Goal: Task Accomplishment & Management: Manage account settings

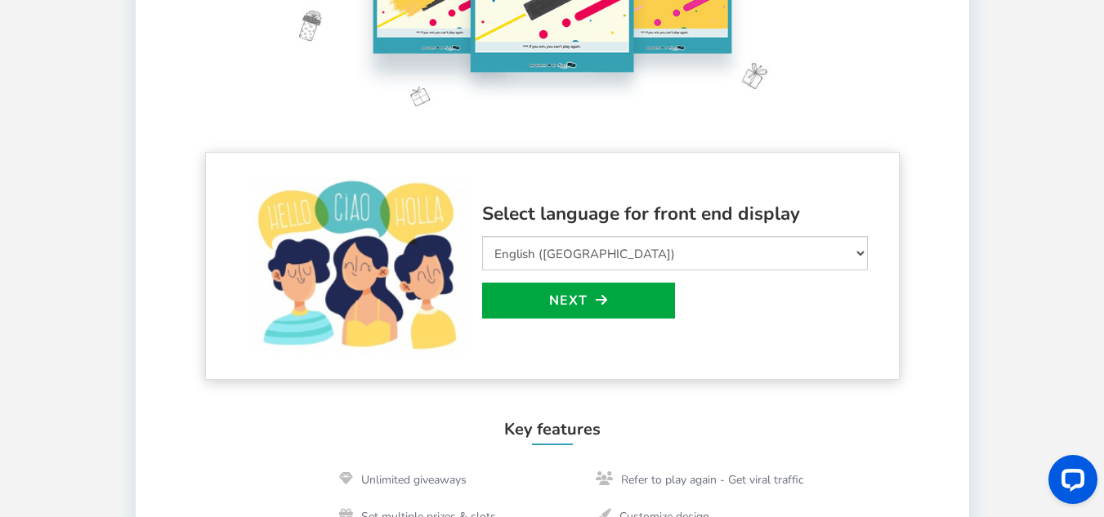
scroll to position [409, 0]
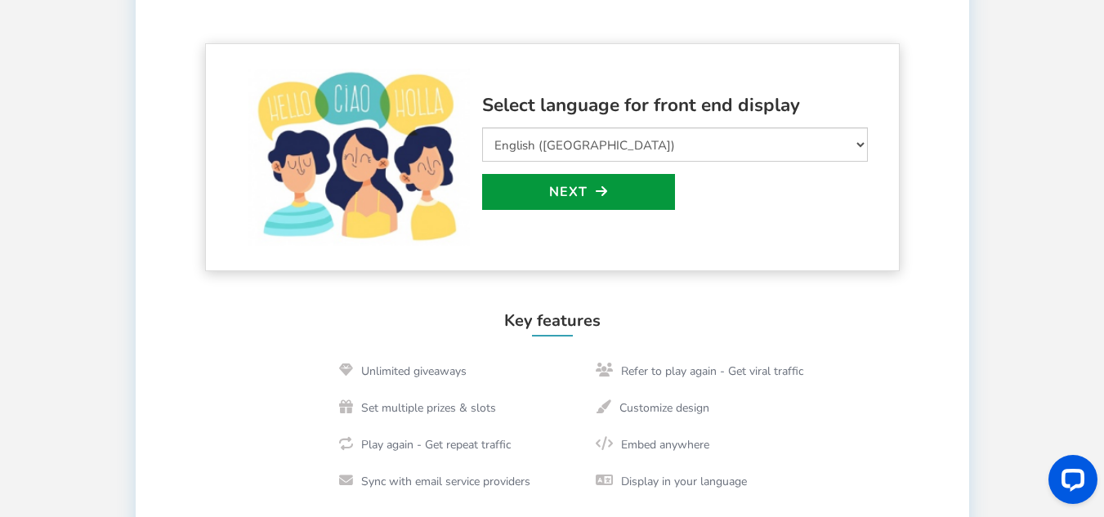
click at [642, 184] on link "Next" at bounding box center [578, 192] width 193 height 36
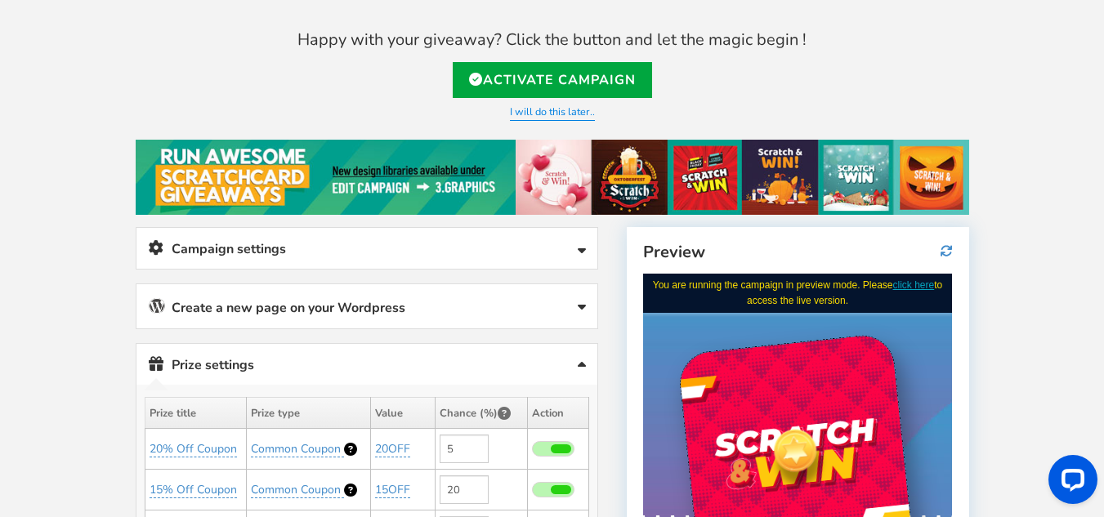
scroll to position [0, 0]
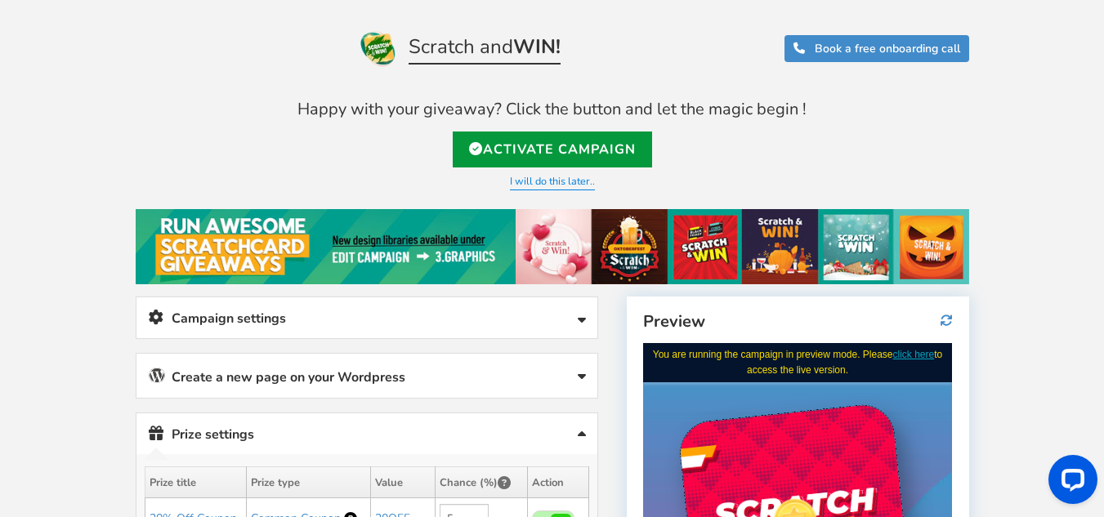
click at [532, 148] on link "Activate Campaign" at bounding box center [552, 150] width 199 height 36
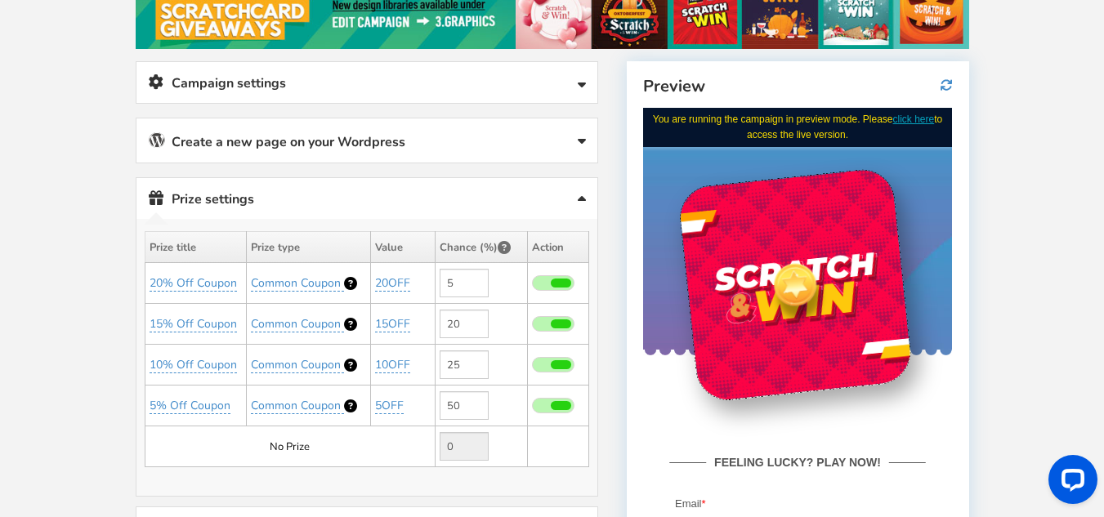
scroll to position [245, 0]
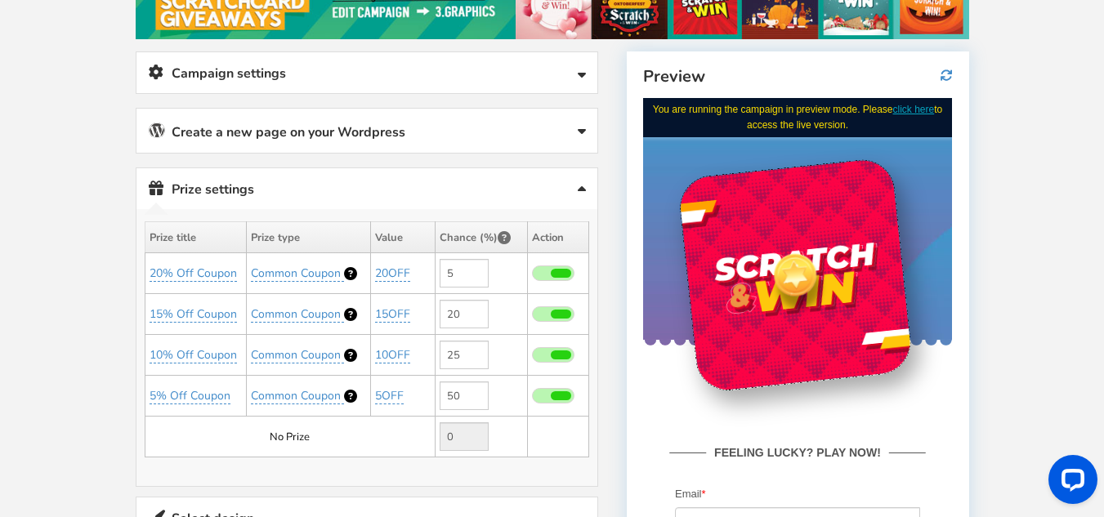
type input "[URL][DOMAIN_NAME]"
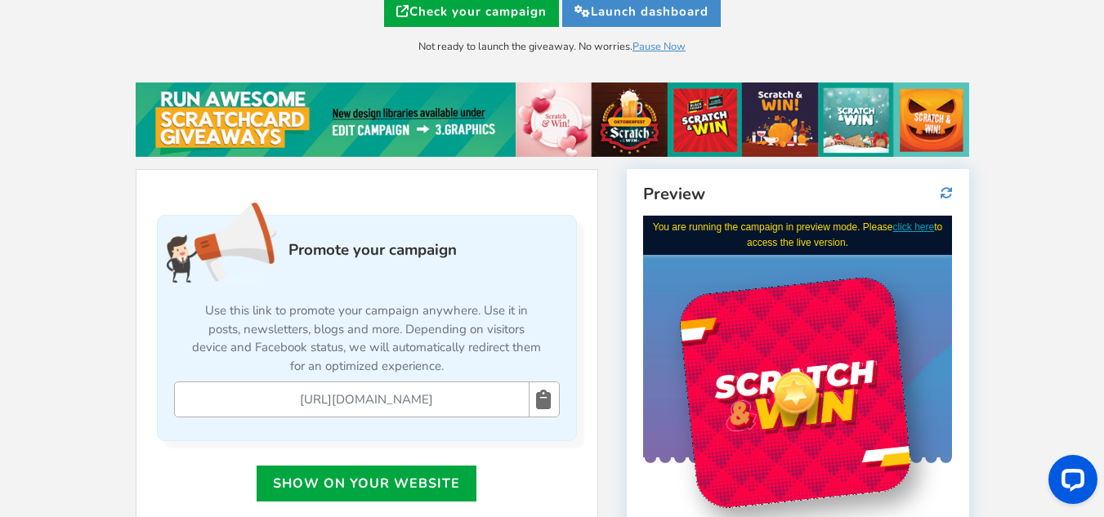
click at [548, 405] on icon at bounding box center [543, 400] width 15 height 35
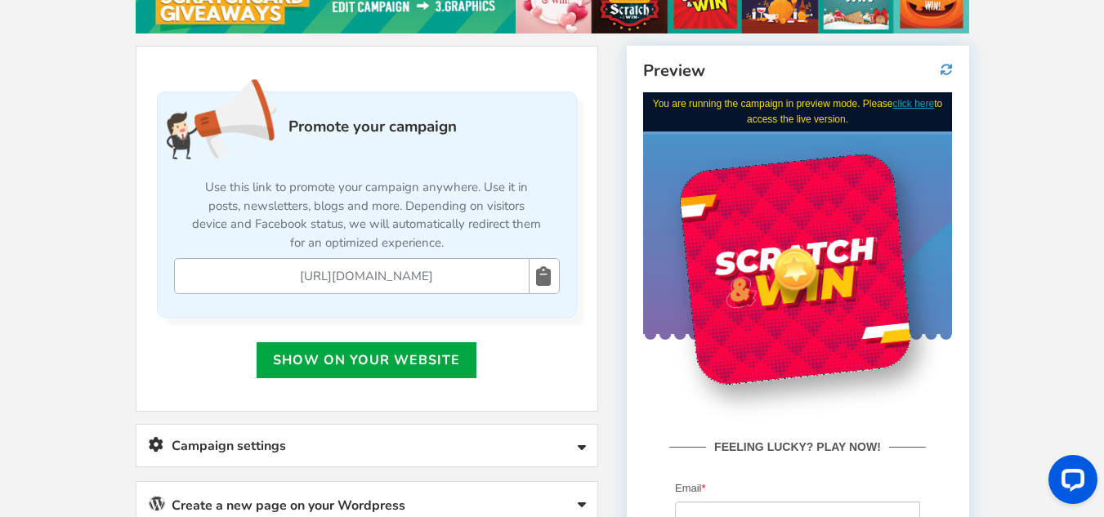
scroll to position [490, 0]
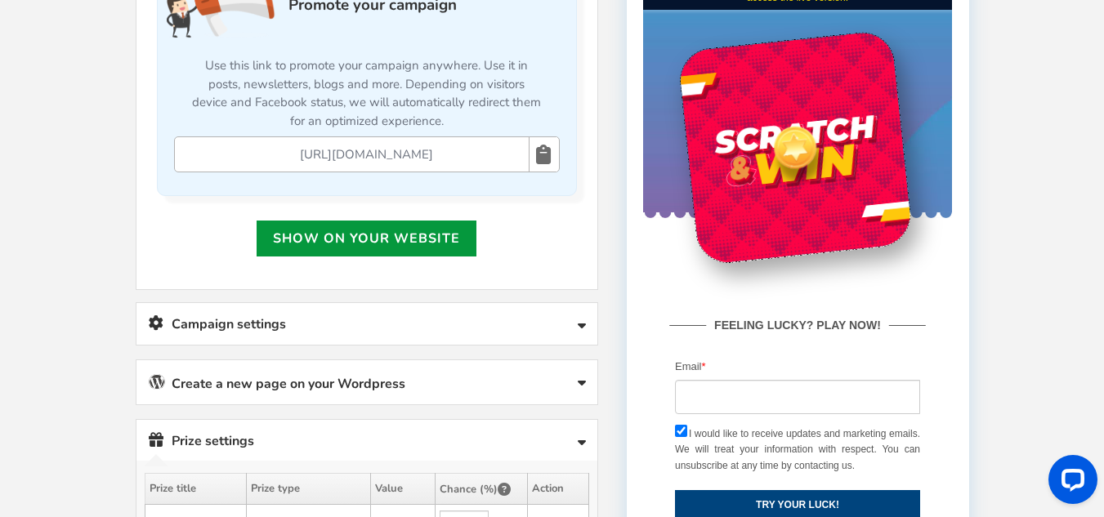
click at [441, 243] on link "Show on your website" at bounding box center [367, 239] width 220 height 36
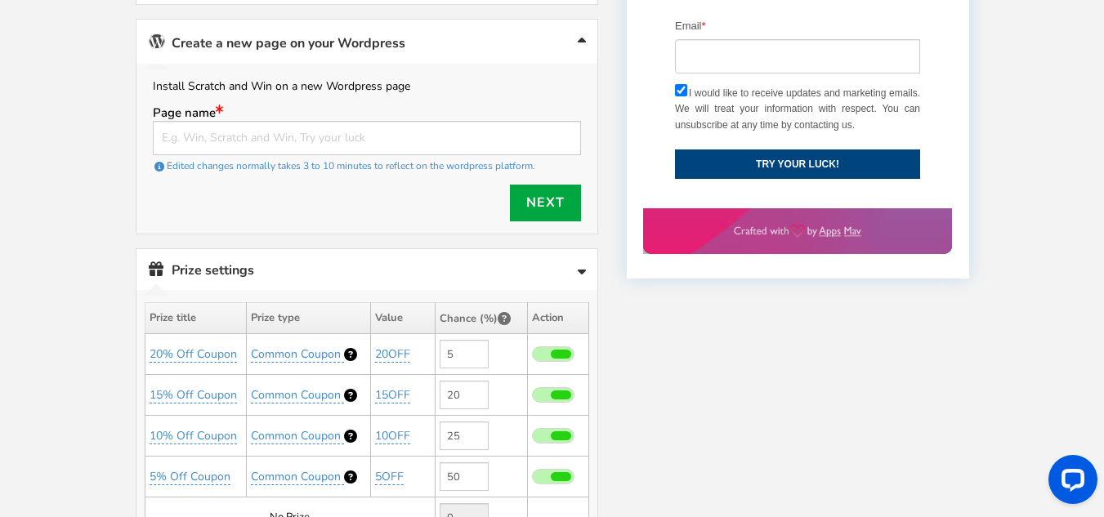
scroll to position [850, 0]
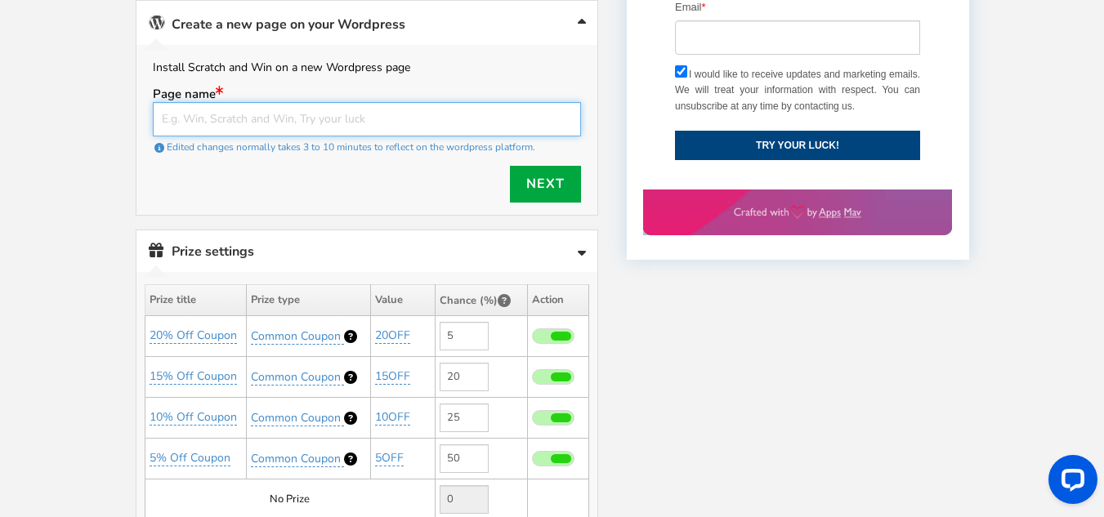
click at [471, 123] on input "text" at bounding box center [367, 119] width 428 height 34
type input "Contest"
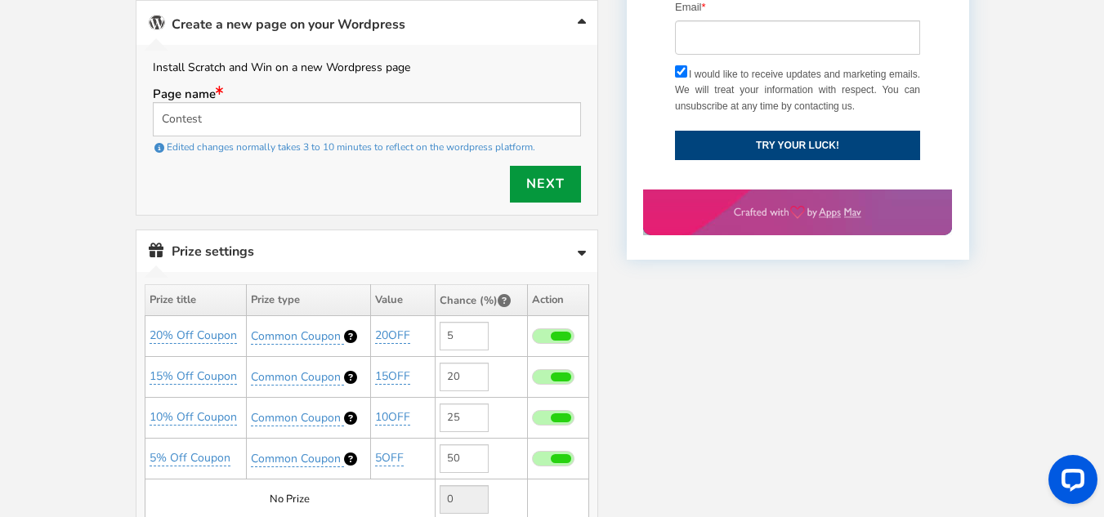
click at [559, 181] on link "Next" at bounding box center [545, 184] width 71 height 37
click at [0, 0] on div "● ● ● ● ● ●" at bounding box center [0, 0] width 0 height 0
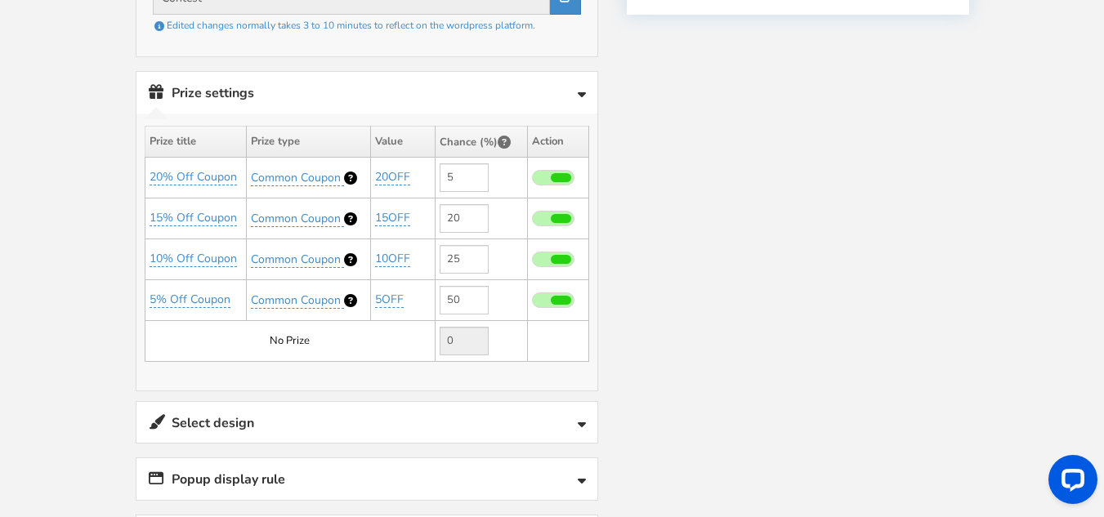
scroll to position [1340, 0]
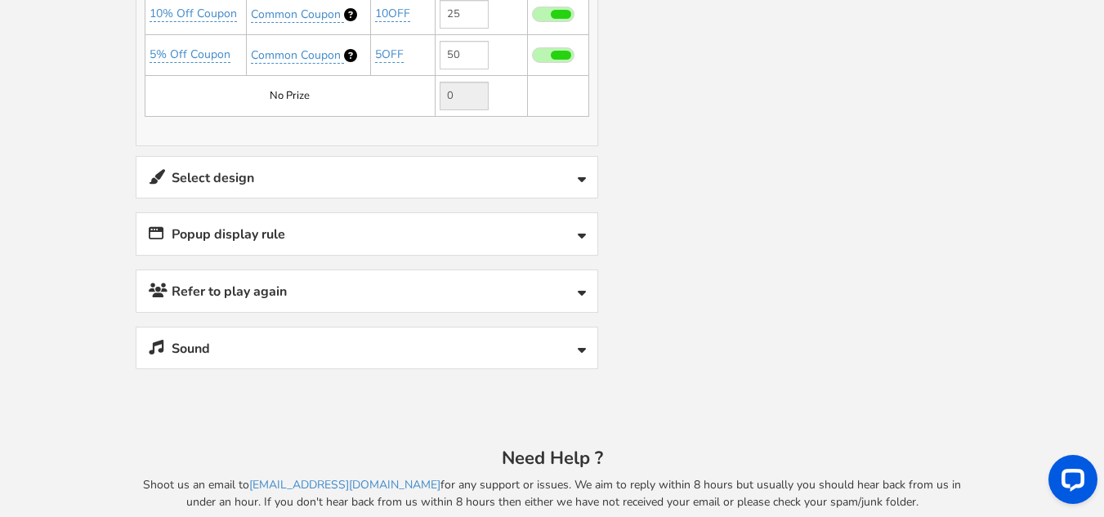
click at [490, 186] on link "Select design" at bounding box center [366, 178] width 461 height 42
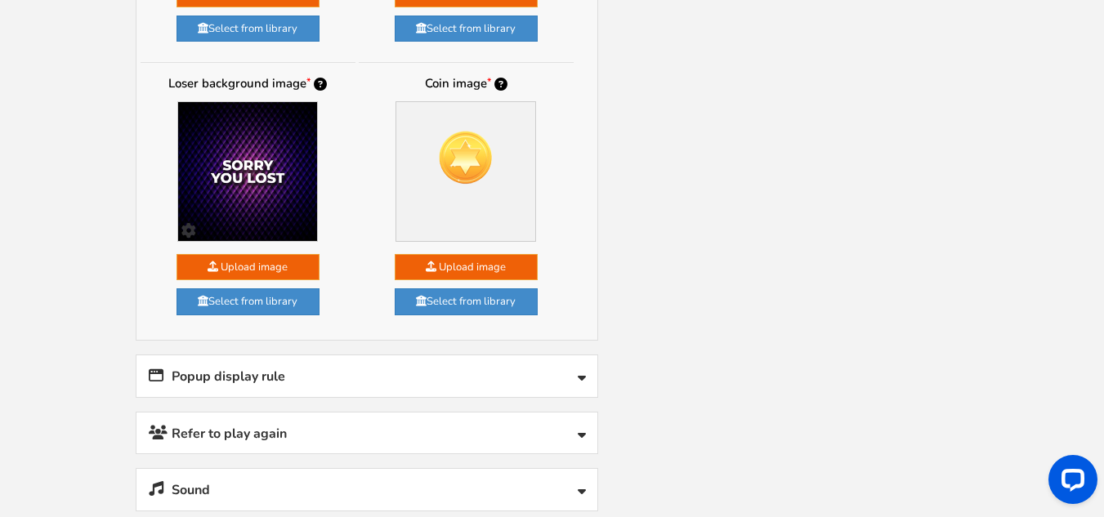
scroll to position [1918, 0]
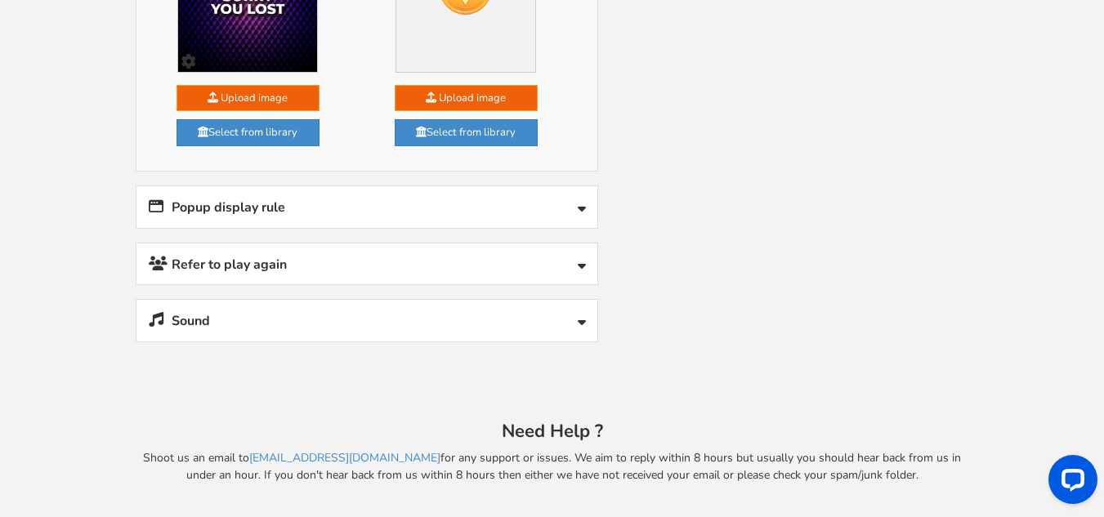
click at [466, 208] on link "Popup display rule" at bounding box center [366, 207] width 461 height 42
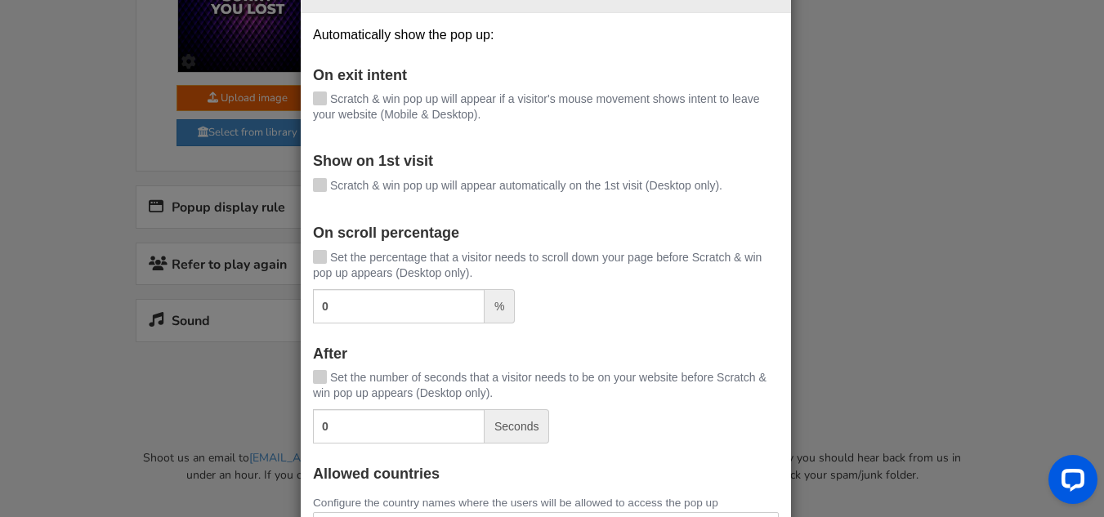
scroll to position [0, 0]
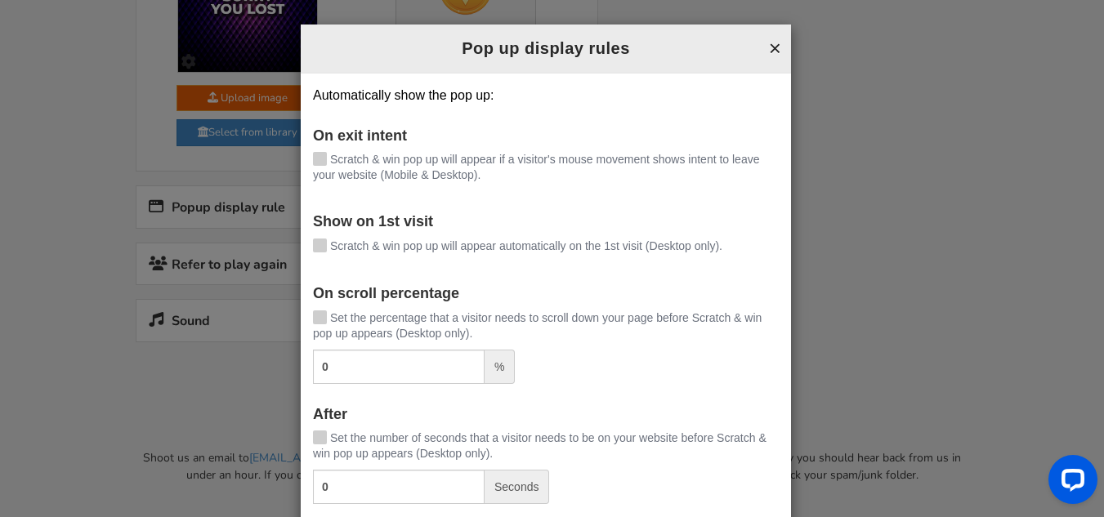
click at [772, 47] on button "×" at bounding box center [775, 48] width 12 height 21
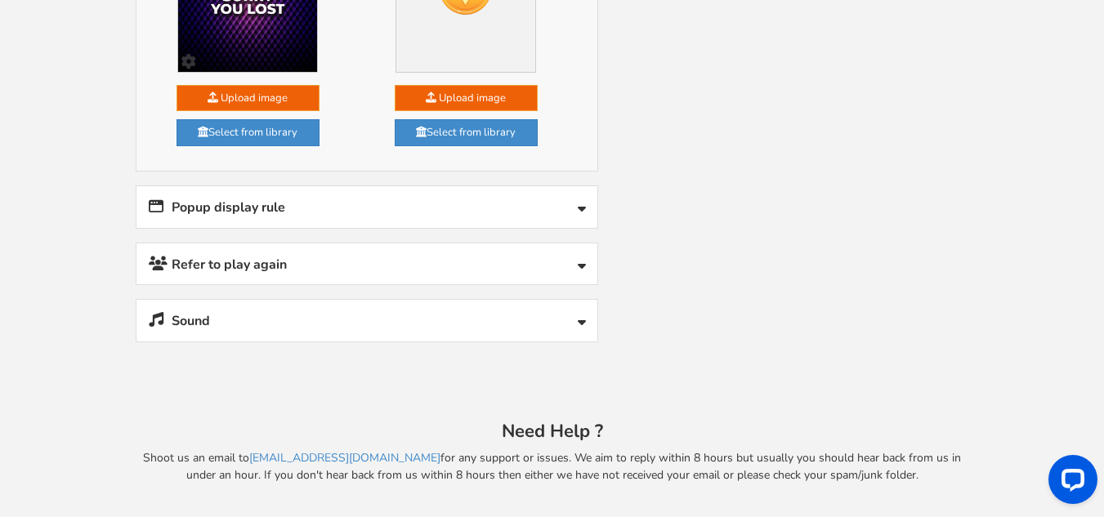
click at [417, 219] on link "Popup display rule" at bounding box center [366, 207] width 461 height 42
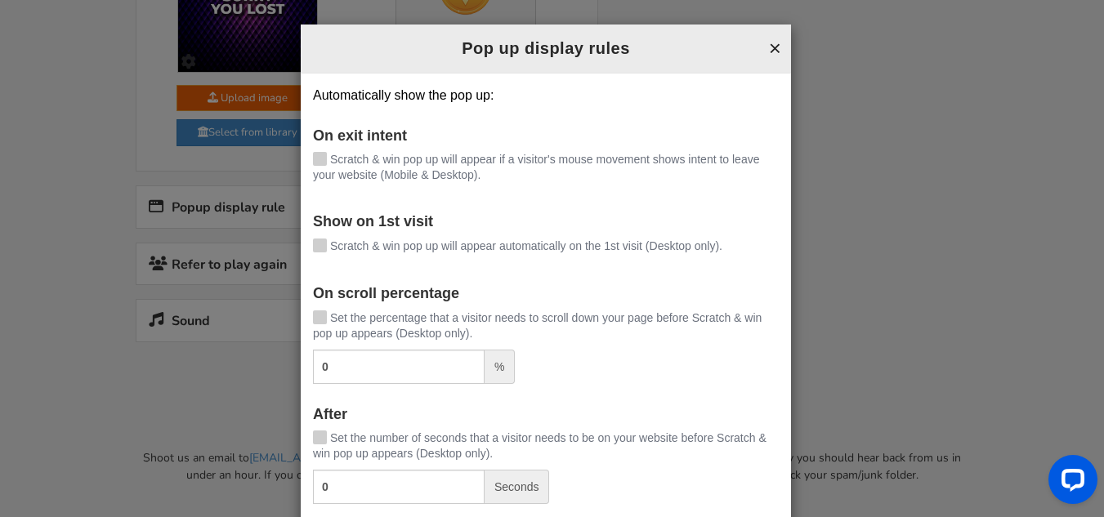
click at [769, 46] on button "×" at bounding box center [775, 48] width 12 height 21
click at [768, 45] on div "× Pop up display rules" at bounding box center [546, 49] width 490 height 49
click at [768, 74] on div "Automatically show the pop up: On exit intent [PERSON_NAME] & win pop up will a…" at bounding box center [546, 376] width 490 height 605
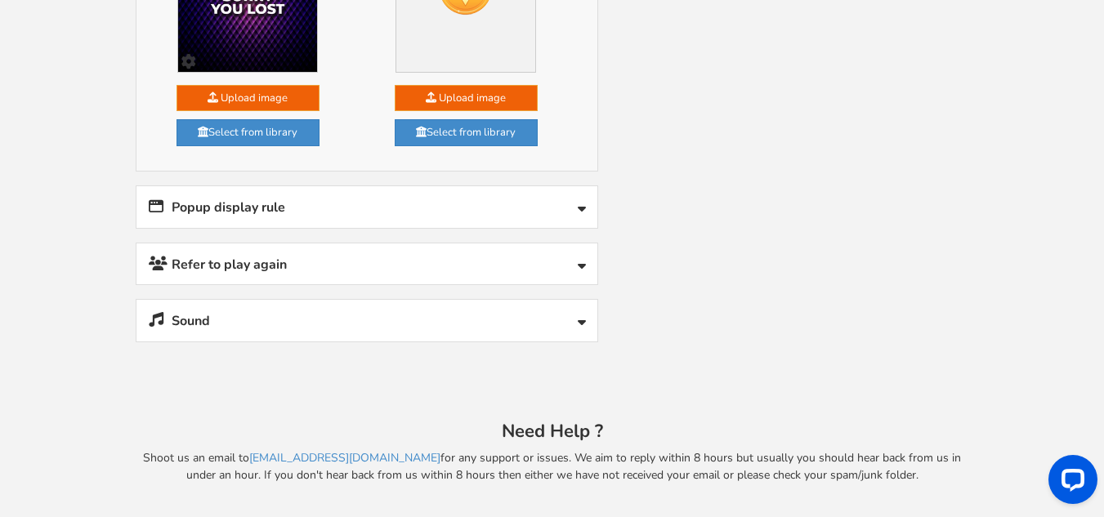
click at [393, 306] on link "Sound" at bounding box center [366, 321] width 461 height 42
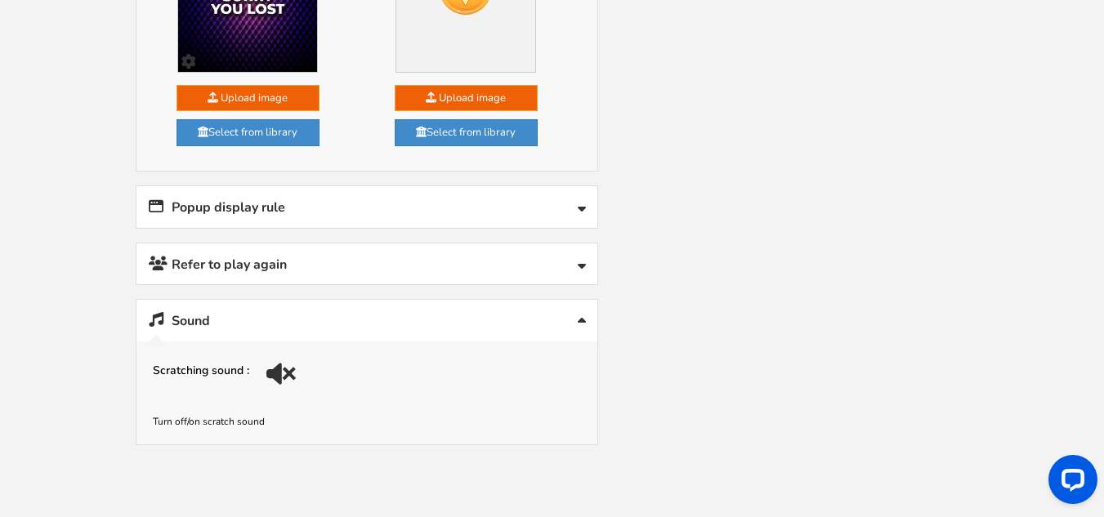
click at [387, 314] on link "Sound" at bounding box center [366, 321] width 461 height 42
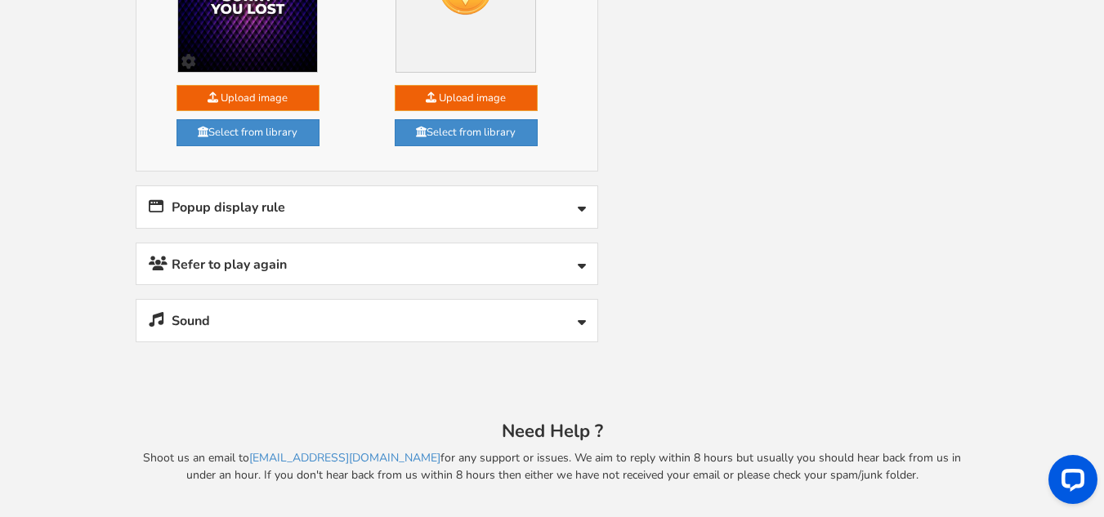
click at [385, 315] on link "Sound" at bounding box center [366, 321] width 461 height 42
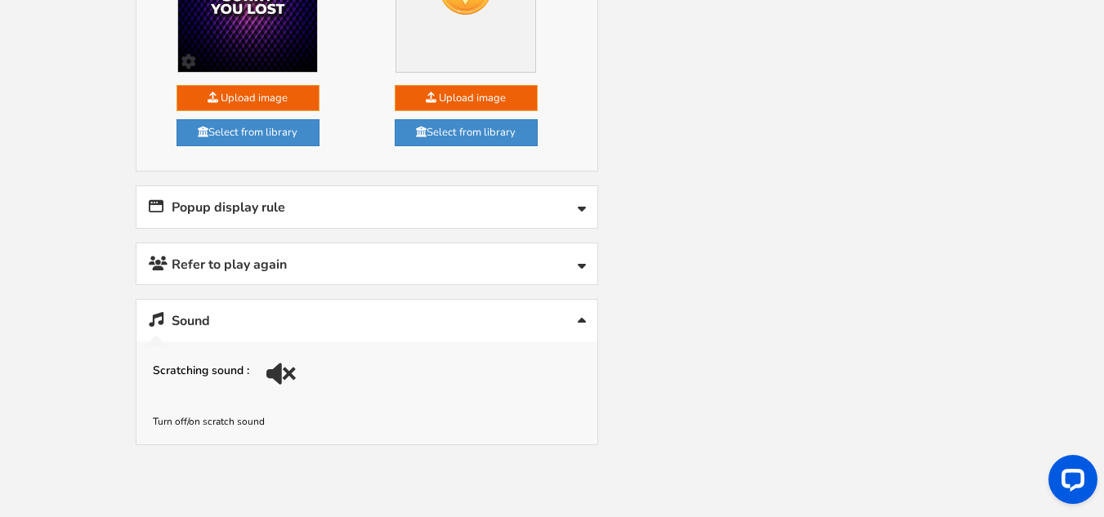
click at [284, 370] on div at bounding box center [283, 379] width 23 height 23
click at [399, 263] on link "Refer to play again" at bounding box center [366, 265] width 461 height 42
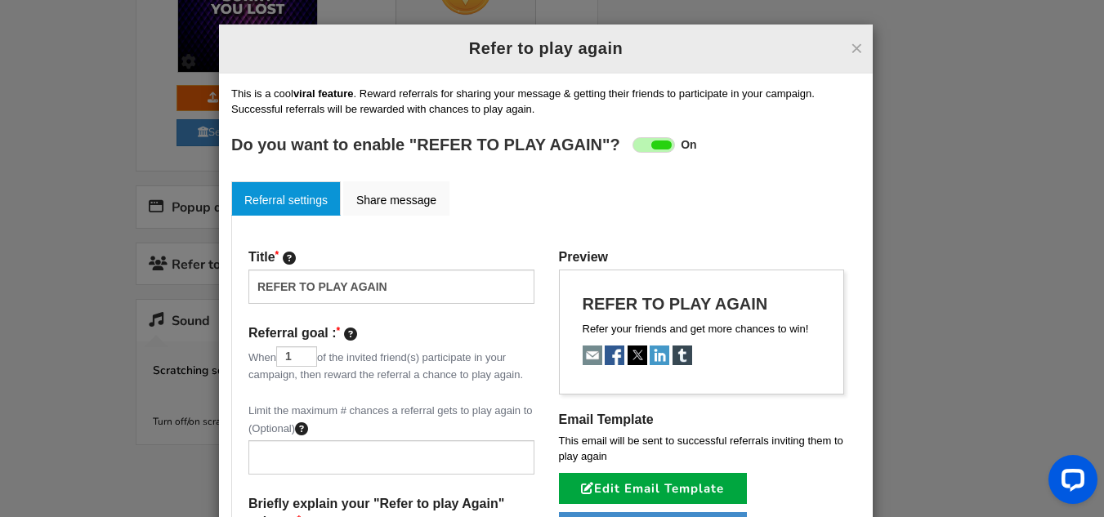
click at [654, 141] on span at bounding box center [661, 145] width 20 height 9
click at [0, 0] on input "On Off" at bounding box center [0, 0] width 0 height 0
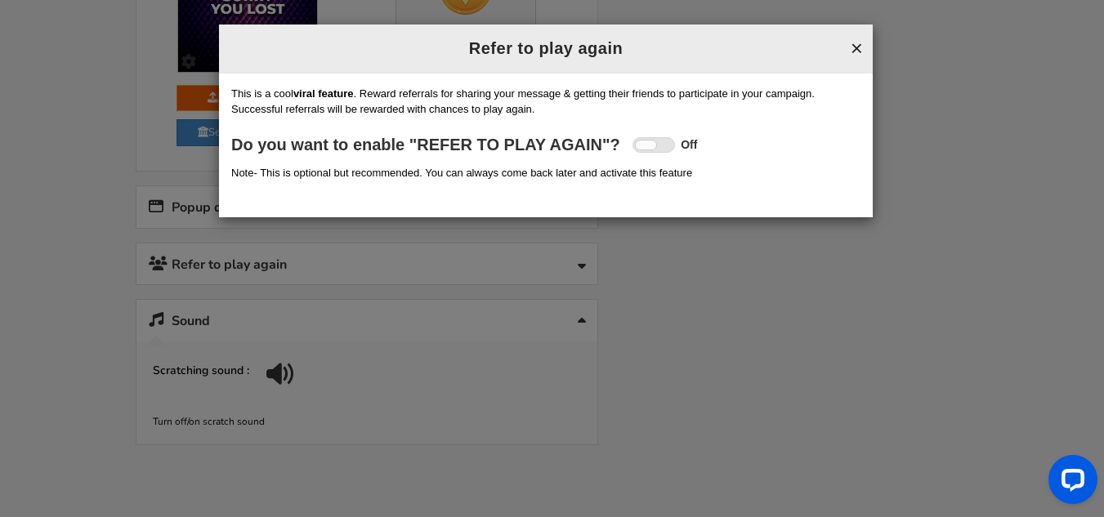
click at [857, 49] on button "×" at bounding box center [857, 48] width 12 height 21
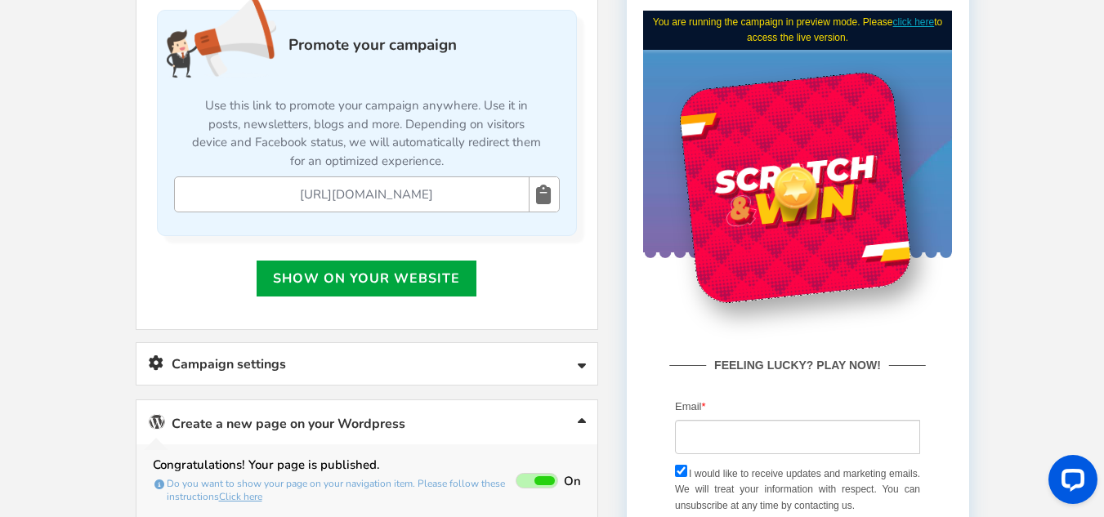
scroll to position [447, 0]
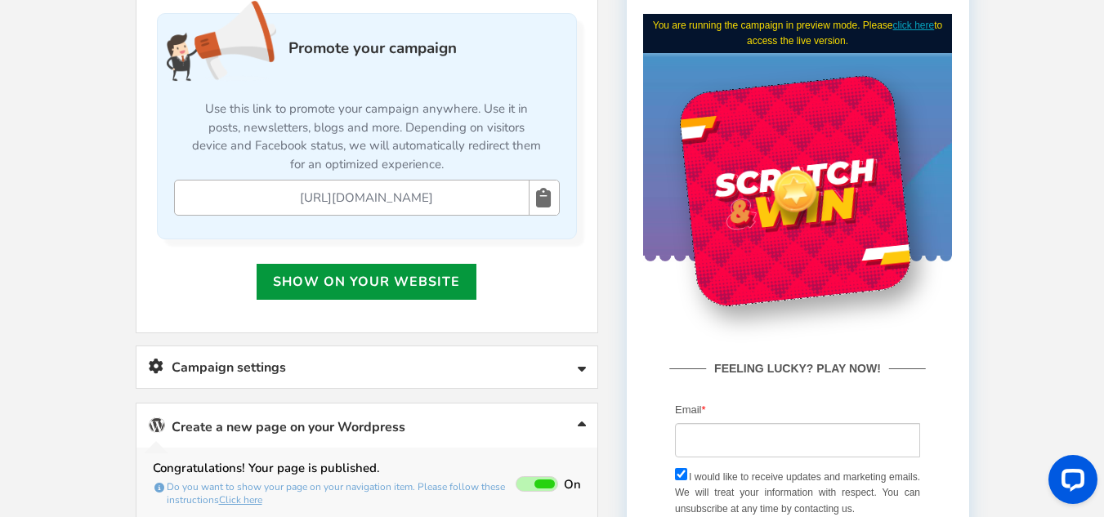
click at [405, 292] on link "Show on your website" at bounding box center [367, 282] width 220 height 36
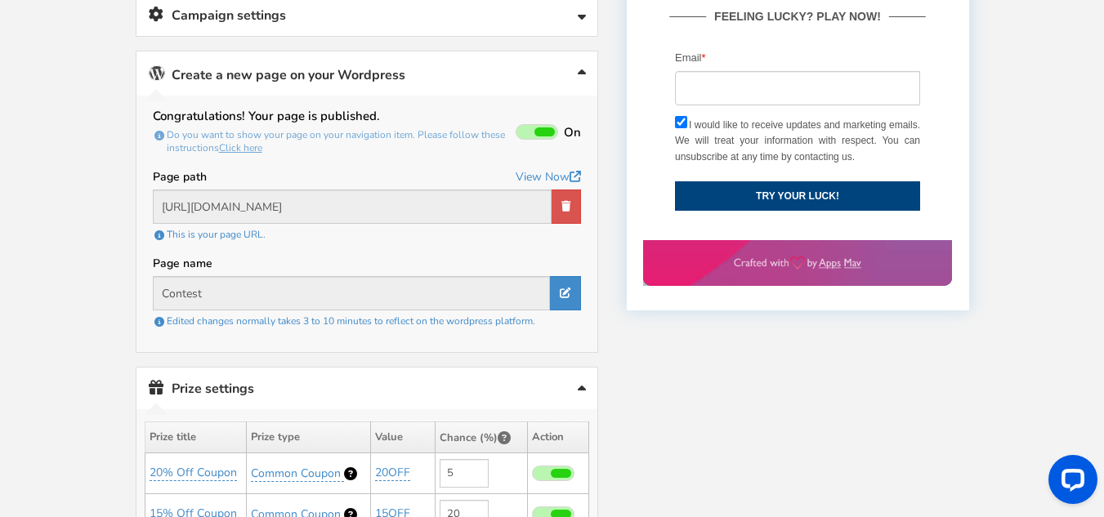
scroll to position [850, 0]
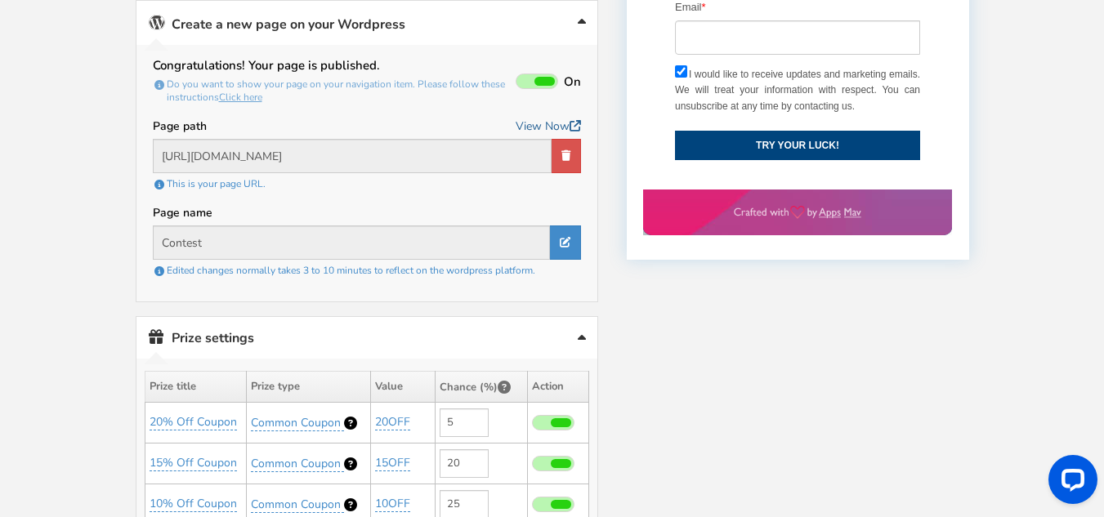
click at [558, 124] on link "View Now" at bounding box center [548, 126] width 65 height 20
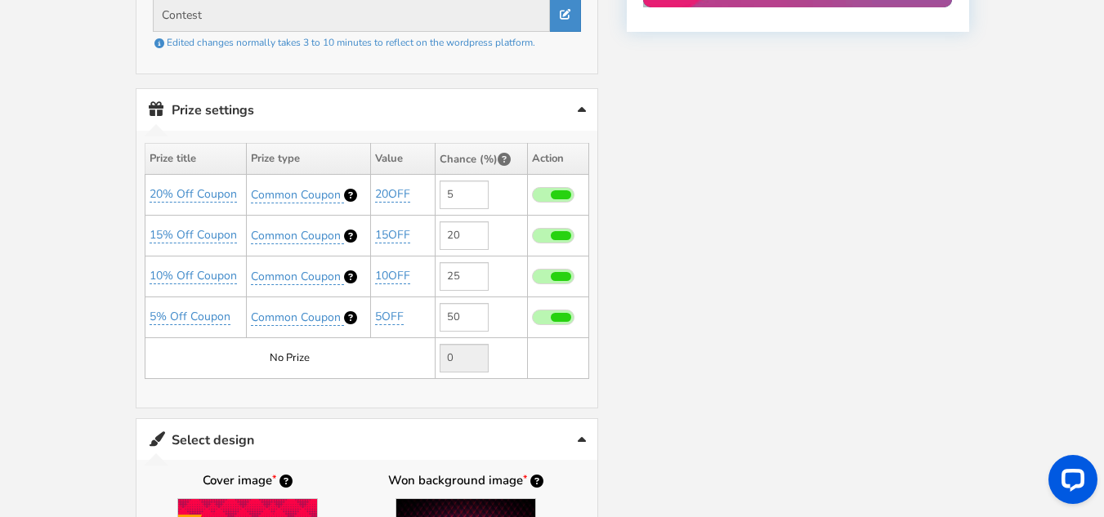
scroll to position [1095, 0]
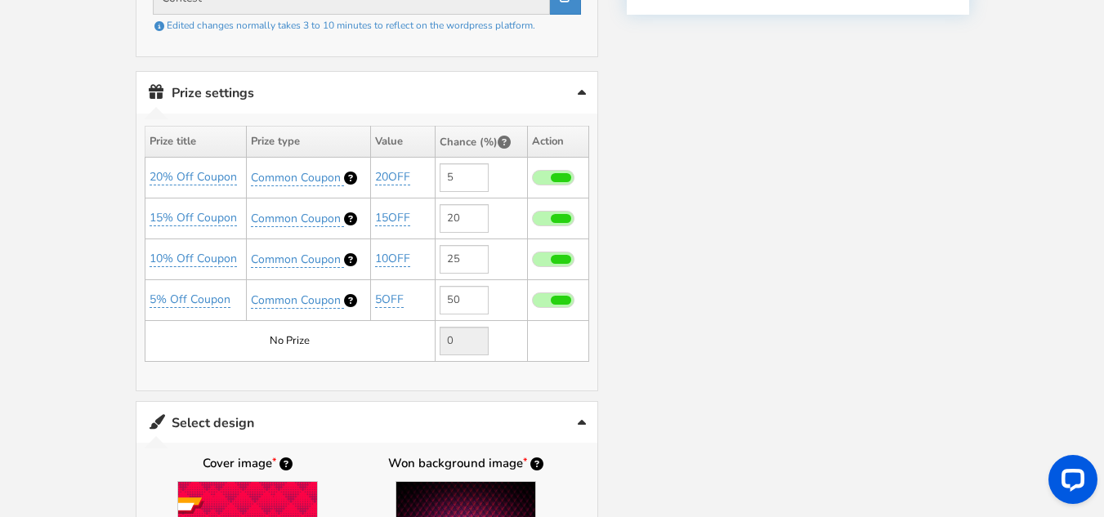
click at [550, 222] on span at bounding box center [553, 219] width 43 height 16
click at [532, 222] on input "checkbox" at bounding box center [532, 219] width 0 height 11
type input "0"
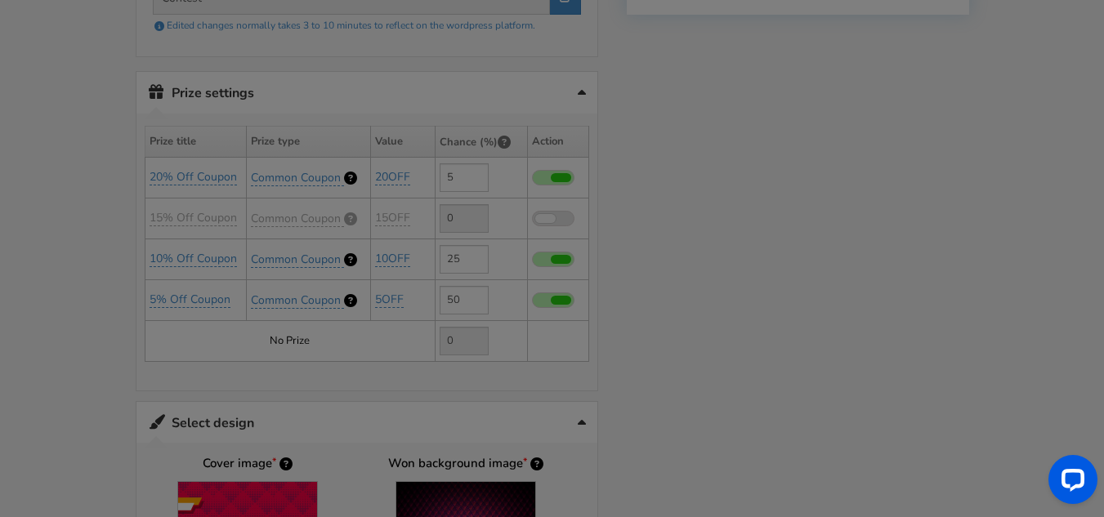
type input "20"
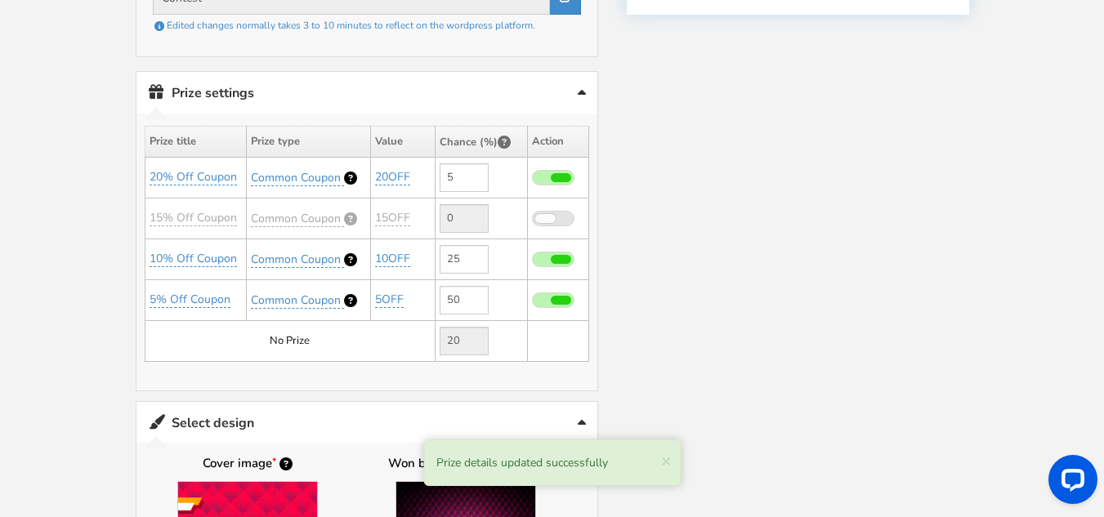
click at [557, 257] on span at bounding box center [561, 259] width 20 height 9
click at [532, 257] on input "checkbox" at bounding box center [532, 260] width 0 height 11
type input "0"
click at [0, 0] on label "●" at bounding box center [0, 0] width 0 height 0
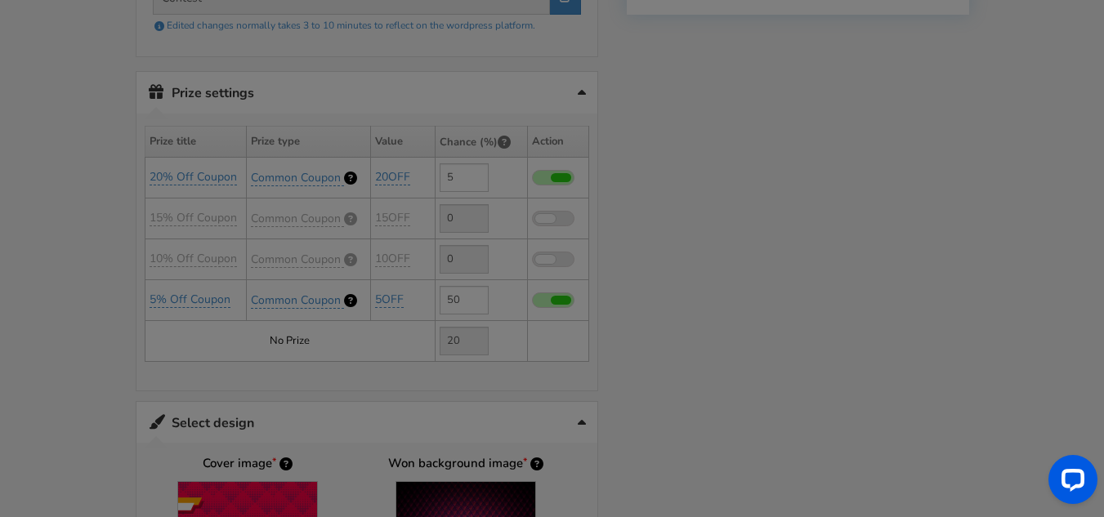
type input "45"
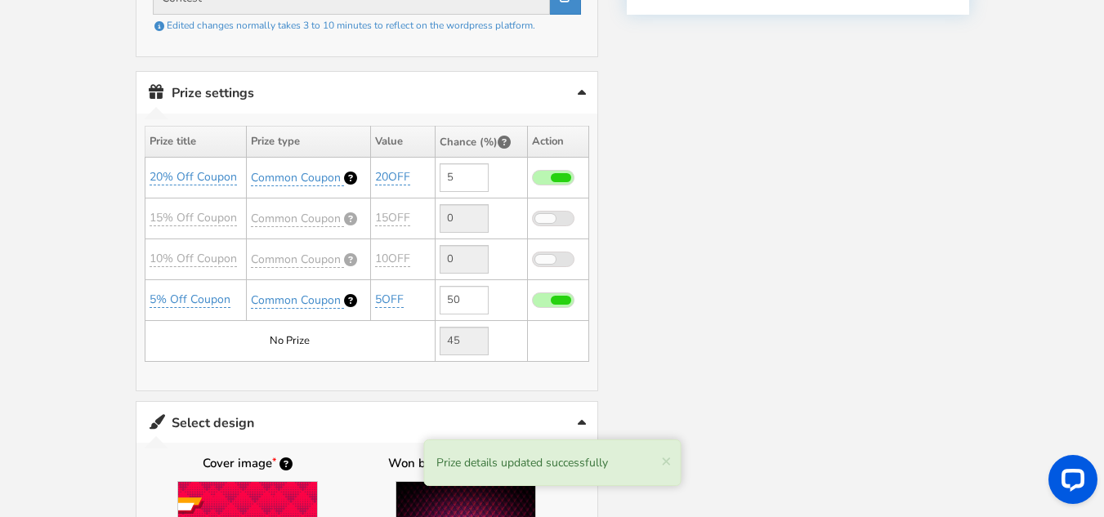
click at [558, 297] on span at bounding box center [561, 300] width 20 height 9
click at [532, 297] on input "checkbox" at bounding box center [532, 301] width 0 height 11
type input "0"
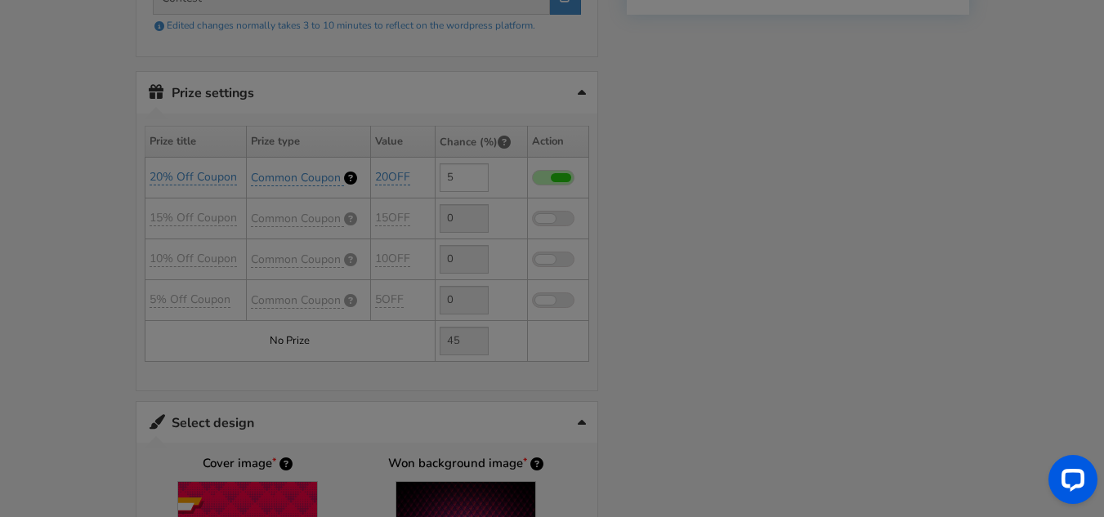
type input "95"
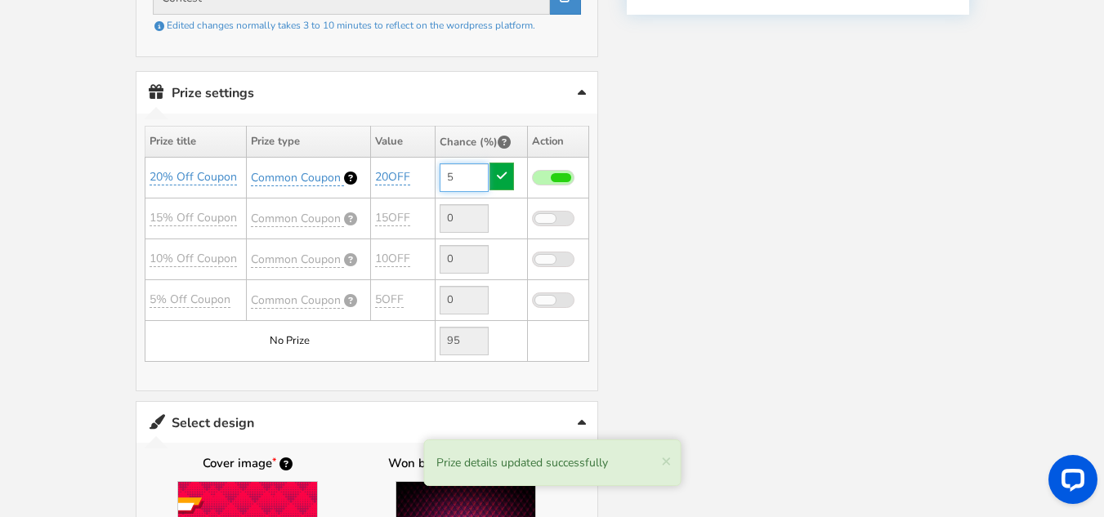
click at [459, 178] on input "5" at bounding box center [464, 177] width 49 height 29
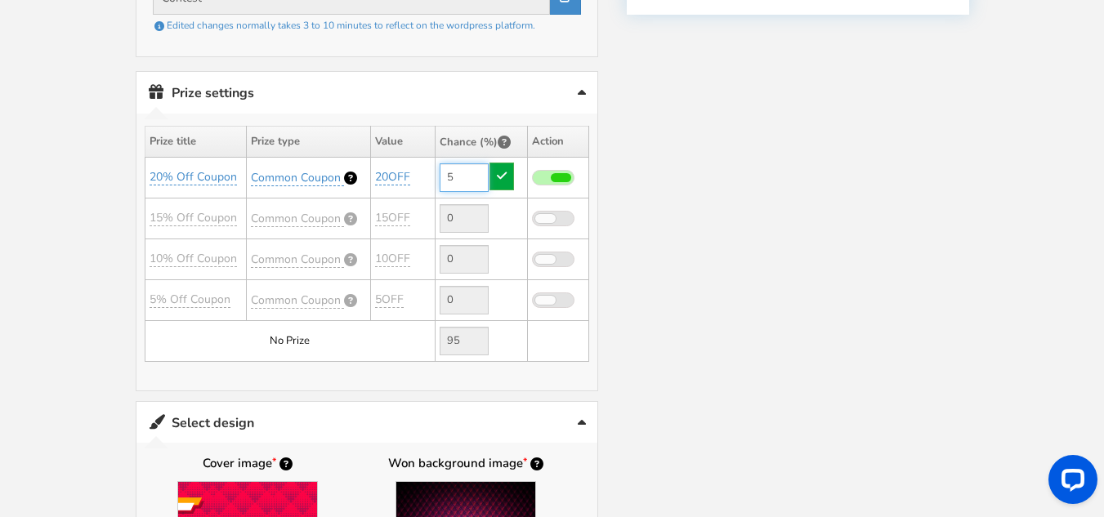
click at [468, 183] on input "5" at bounding box center [464, 177] width 49 height 29
type input "100"
click at [505, 181] on icon at bounding box center [502, 175] width 10 height 11
type input "0"
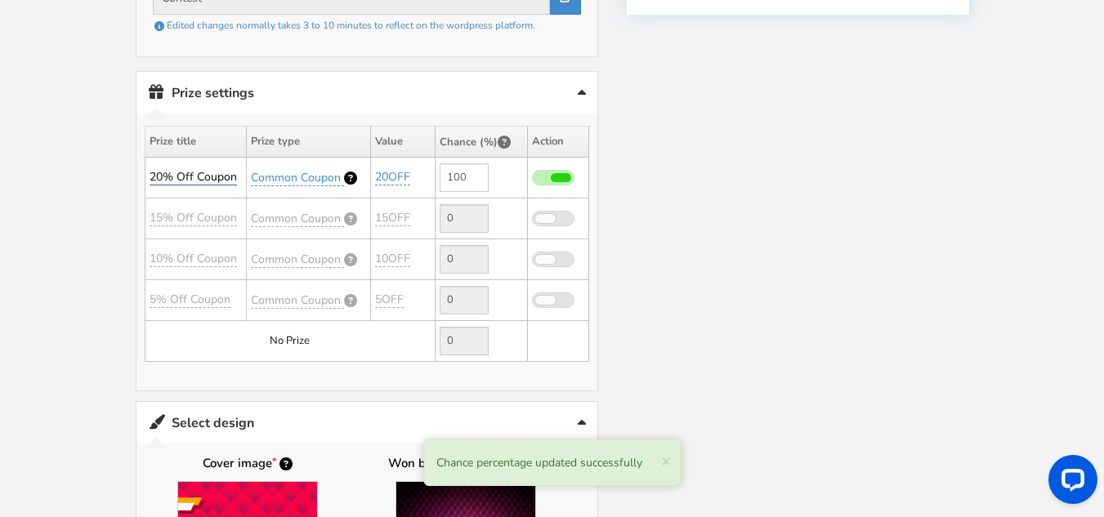
click at [226, 176] on link "20% Off Coupon" at bounding box center [193, 177] width 87 height 16
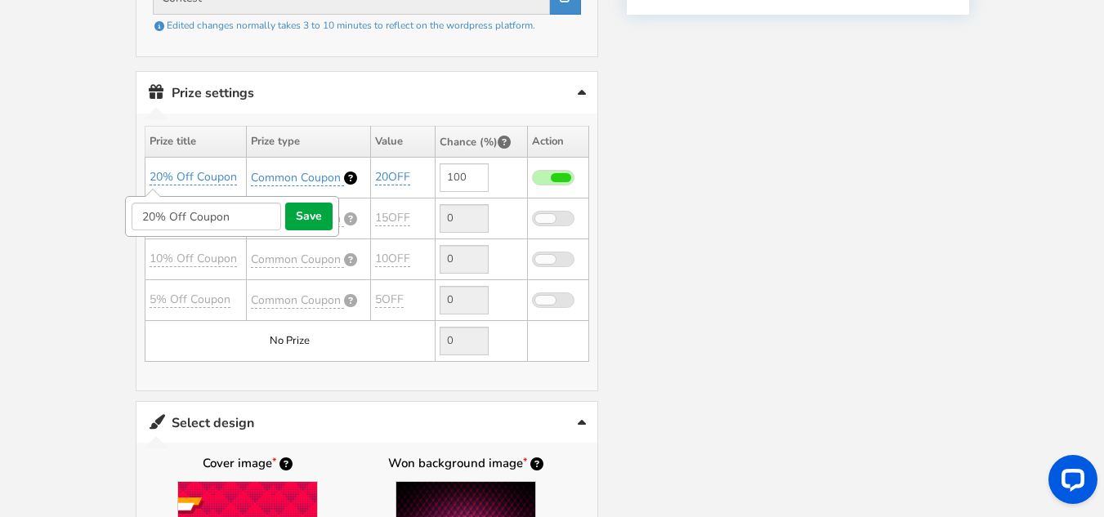
type input "F"
type input "Free Premiun Website"
click at [318, 219] on button "save" at bounding box center [308, 217] width 47 height 28
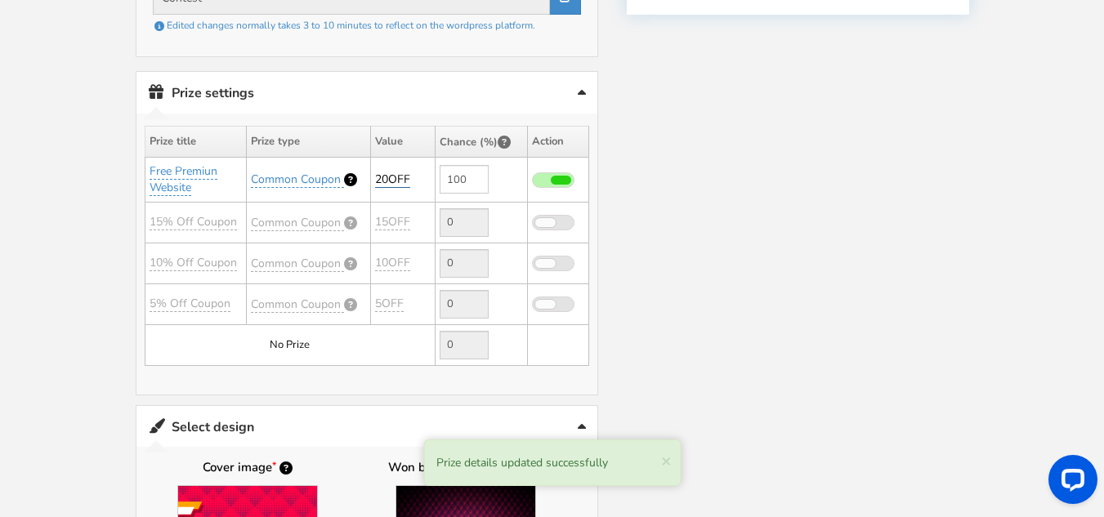
click at [403, 181] on link "20OFF" at bounding box center [392, 180] width 35 height 16
click at [418, 209] on input "20OFF" at bounding box center [432, 219] width 150 height 28
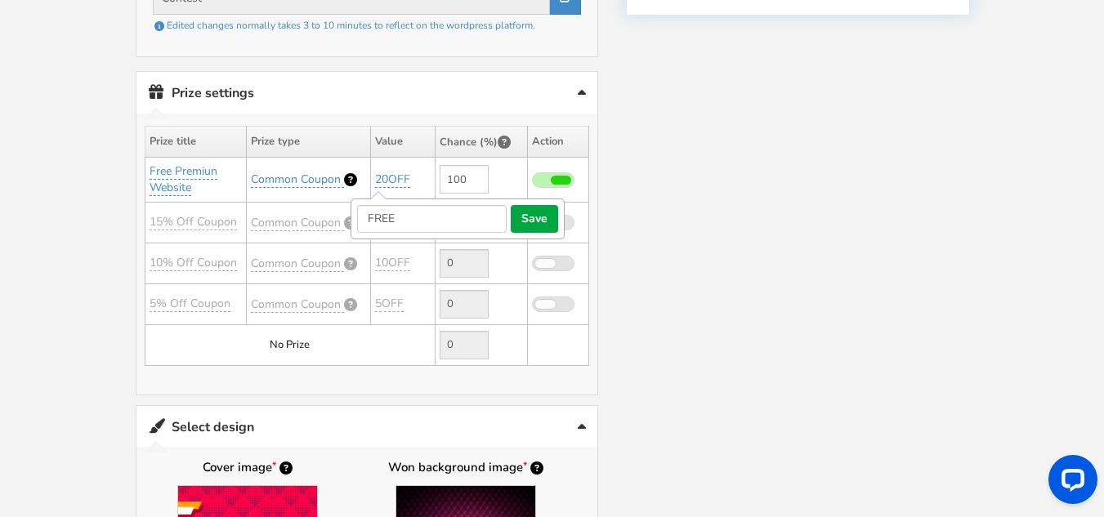
type input "FREE"
click at [545, 221] on button "save" at bounding box center [534, 219] width 47 height 28
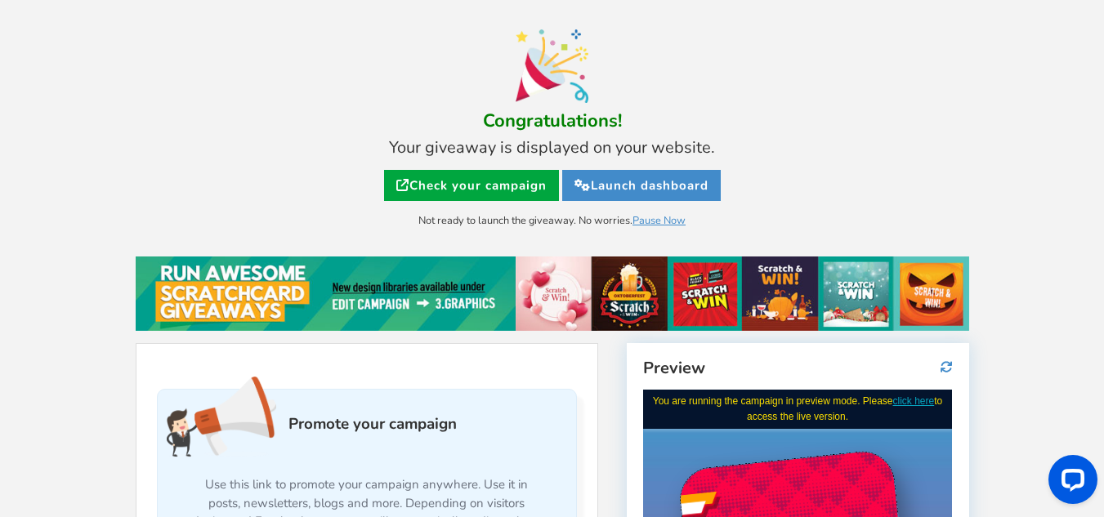
scroll to position [0, 0]
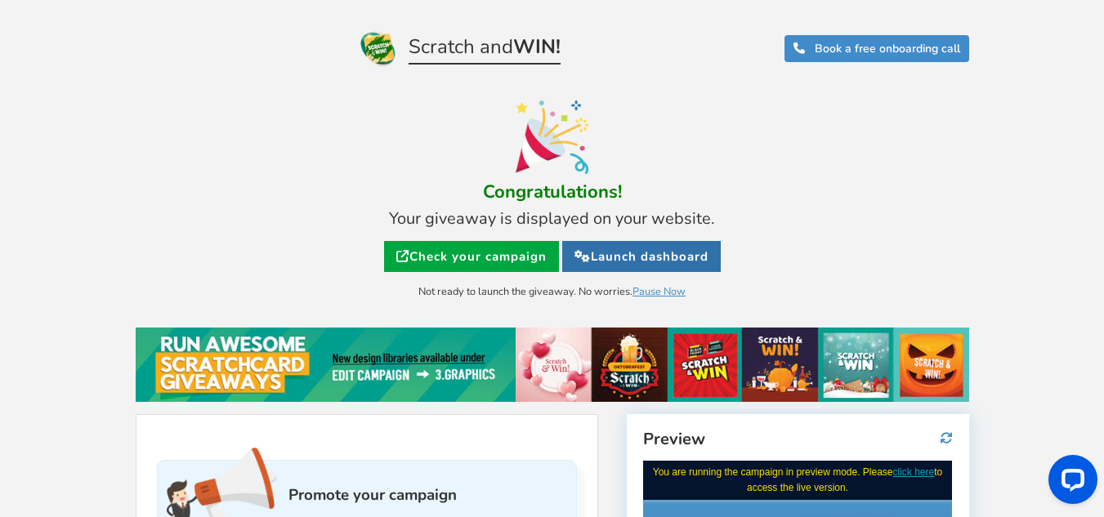
click at [674, 259] on link "Launch dashboard" at bounding box center [641, 256] width 159 height 31
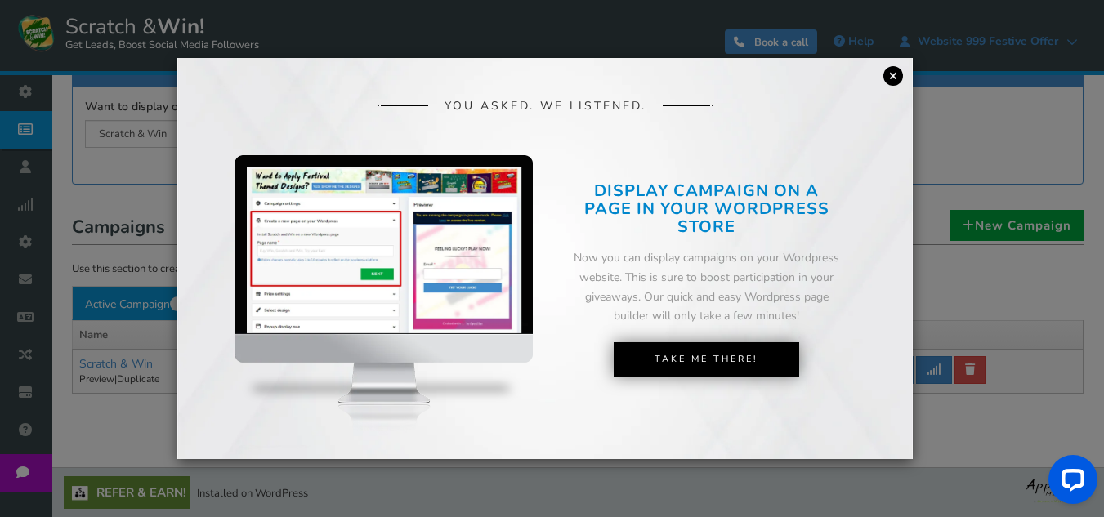
click at [888, 79] on link "×" at bounding box center [894, 76] width 20 height 20
click at [888, 79] on div "× YOU ASKED. WE LISTENED. DISPLAY CAMPAIGN ON A PAGE IN YOUR SHOPIFY STORE Now …" at bounding box center [545, 259] width 736 height 402
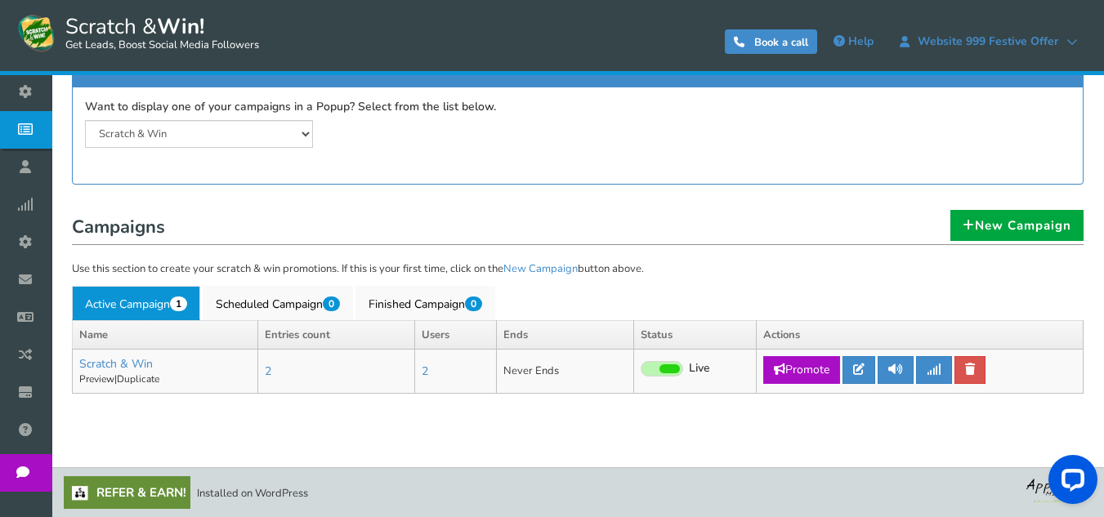
click at [33, 175] on icon at bounding box center [29, 167] width 31 height 36
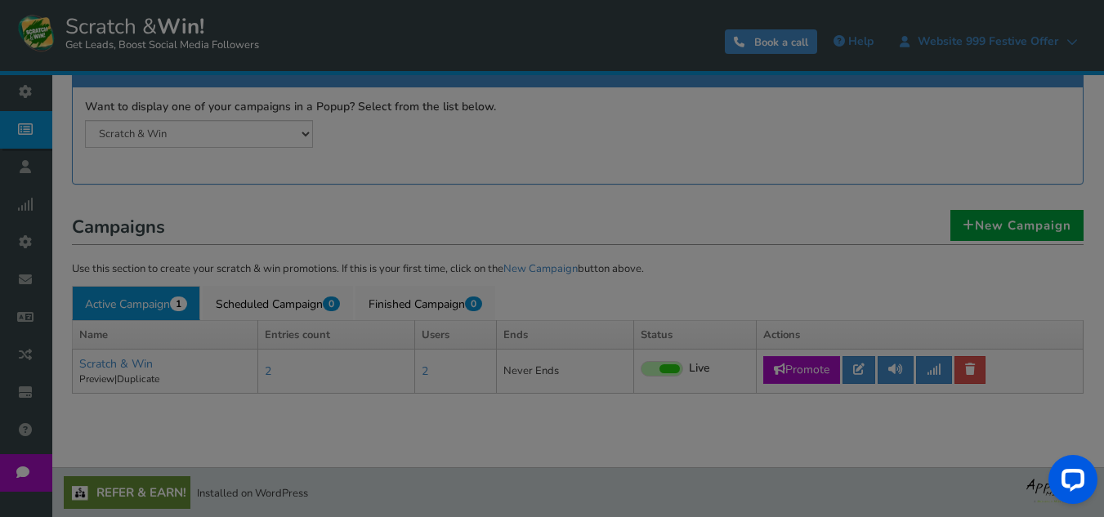
click at [33, 174] on div "● ● ● ● ● ●" at bounding box center [552, 258] width 1104 height 517
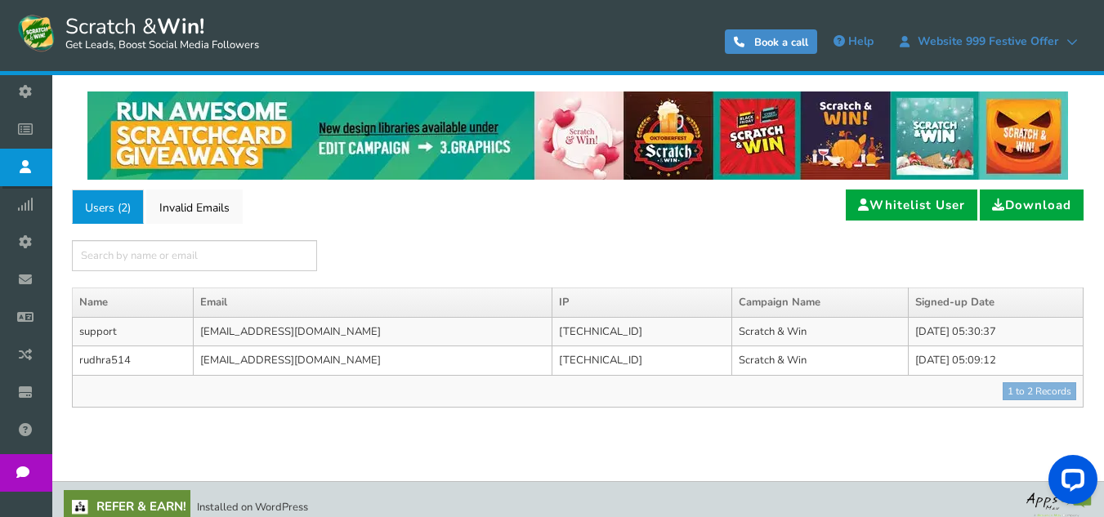
click at [248, 226] on div "Users ( 2 ) Invalid Emails Whitelist User Download × Name Email IP Campaign Nam…" at bounding box center [578, 307] width 1012 height 235
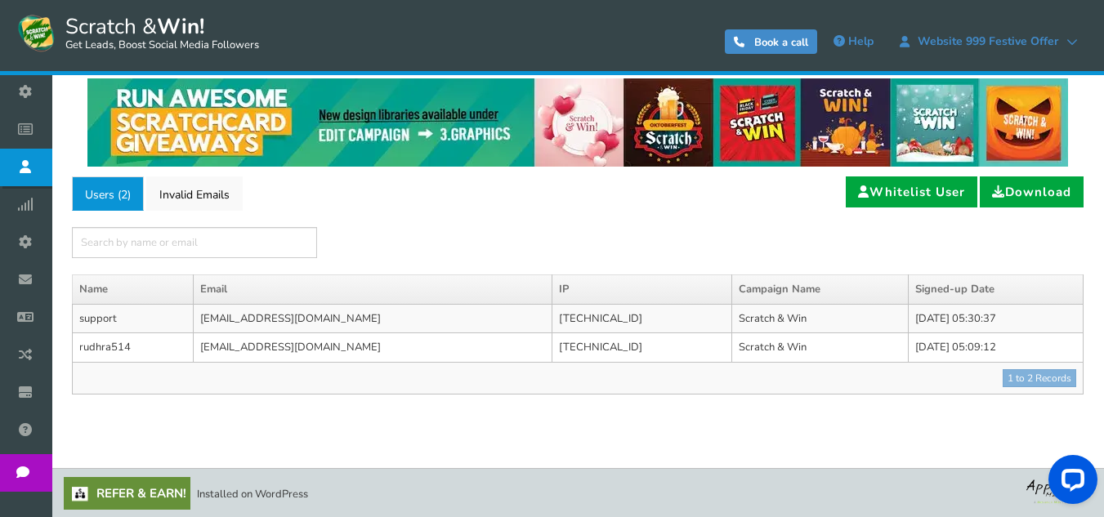
scroll to position [14, 0]
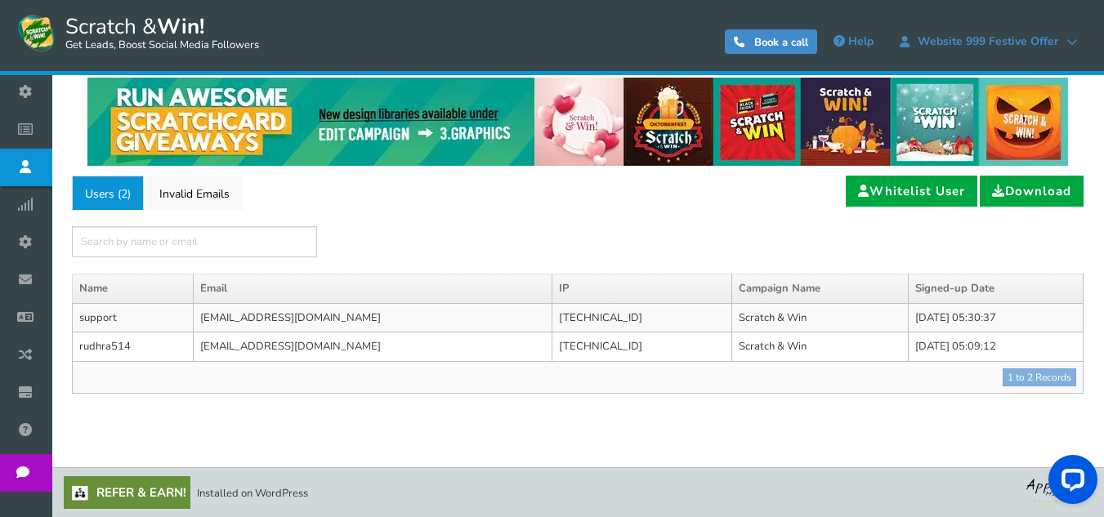
click at [60, 392] on link "Plans" at bounding box center [30, 393] width 60 height 38
click at [0, 0] on div "● ● ● ● ● ●" at bounding box center [0, 0] width 0 height 0
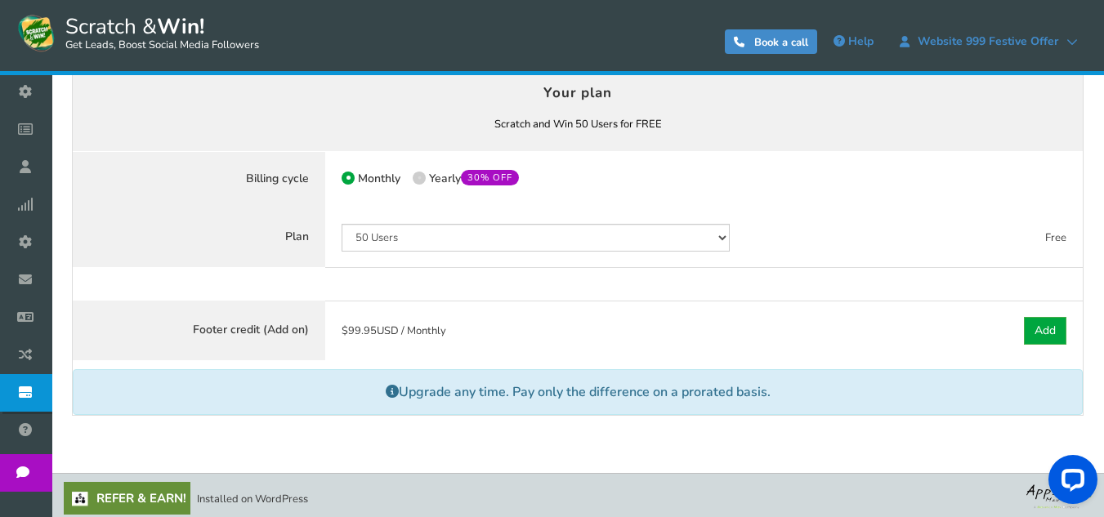
scroll to position [154, 0]
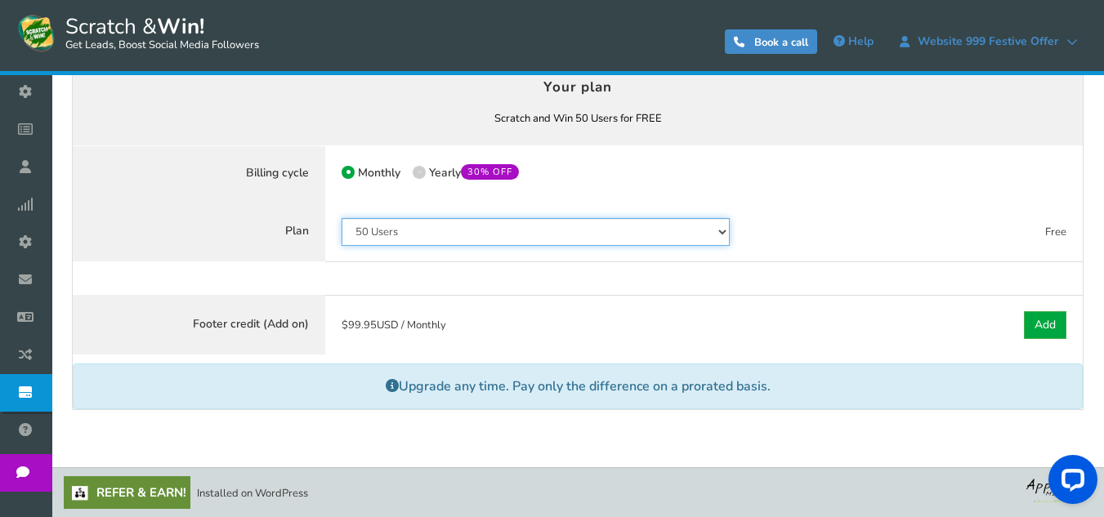
click at [504, 230] on select "50 Users 500 Users 2000 Users 10000 Users 25000 Users Unlimited" at bounding box center [536, 232] width 388 height 28
click at [497, 235] on select "50 Users 500 Users 2000 Users 10000 Users 25000 Users Unlimited" at bounding box center [536, 232] width 388 height 28
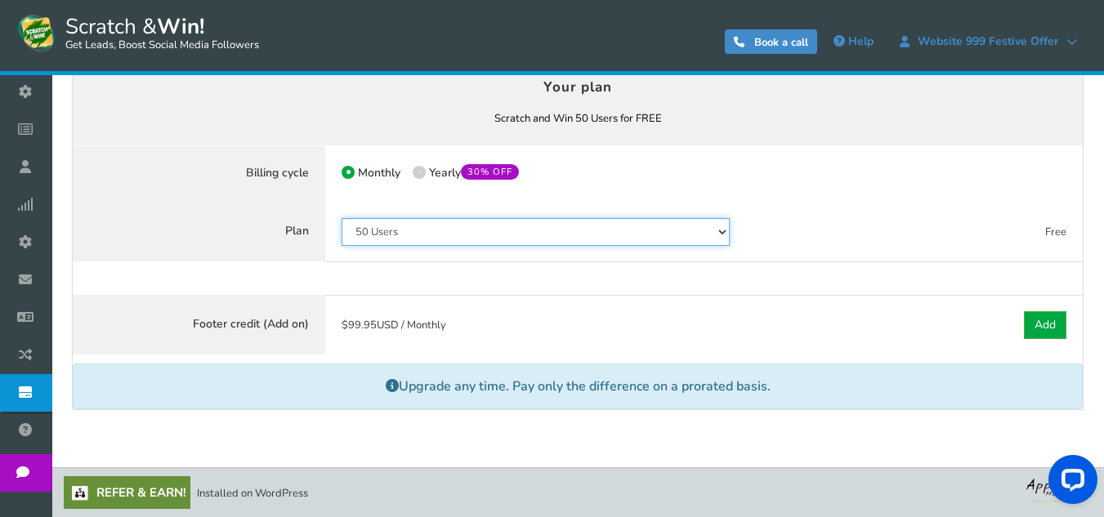
click at [497, 235] on select "50 Users 500 Users 2000 Users 10000 Users 25000 Users Unlimited" at bounding box center [536, 232] width 388 height 28
click at [342, 218] on select "50 Users 500 Users 2000 Users 10000 Users 25000 Users Unlimited" at bounding box center [536, 232] width 388 height 28
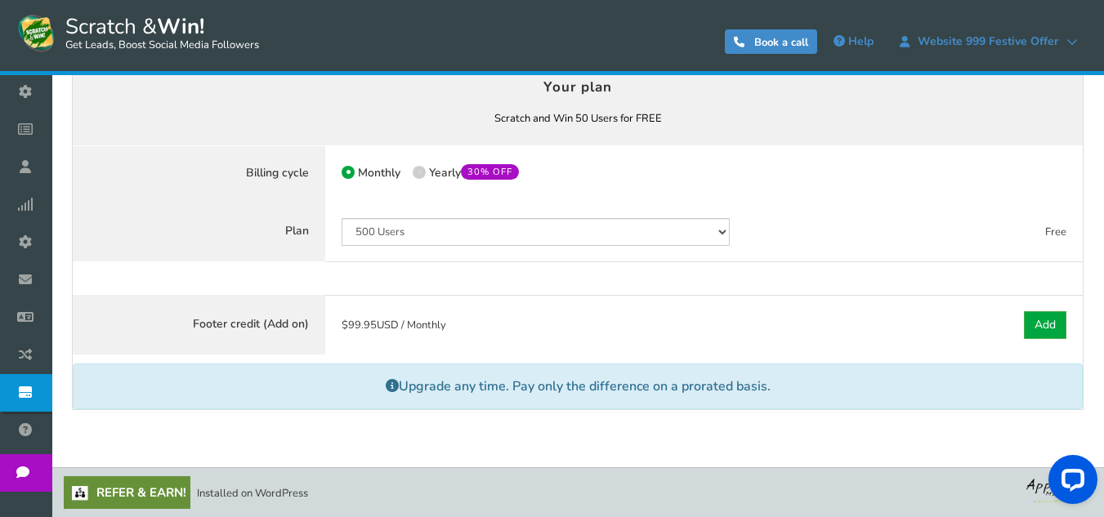
click at [0, 0] on label "Use code MARCHZAP24 in the next step to get the 50% OFF on Annual Plans Total" at bounding box center [0, 0] width 0 height 0
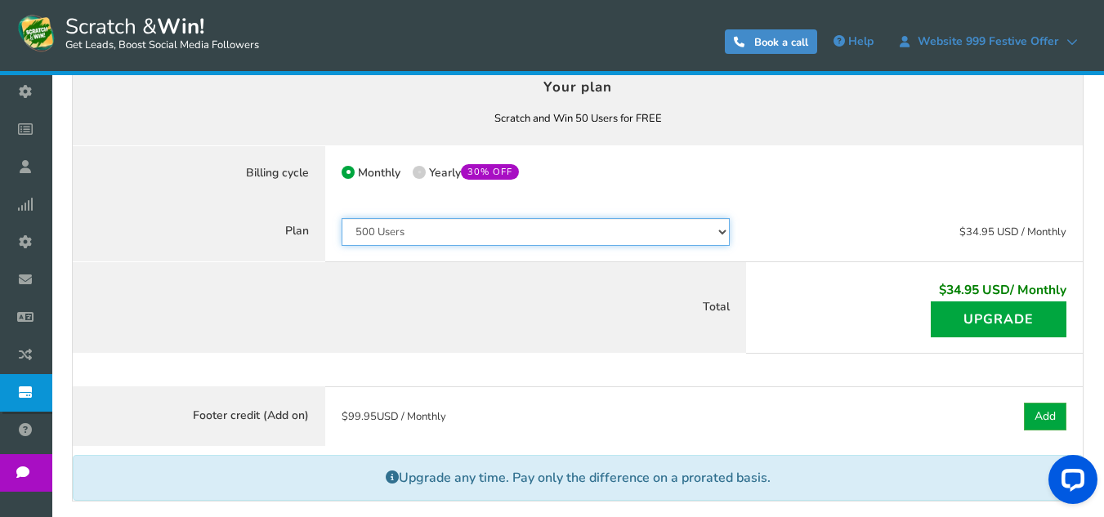
click at [444, 234] on select "50 Users 500 Users 2000 Users 10000 Users 25000 Users Unlimited" at bounding box center [536, 232] width 388 height 28
select select "796"
click at [342, 218] on select "50 Users 500 Users 2000 Users 10000 Users 25000 Users Unlimited" at bounding box center [536, 232] width 388 height 28
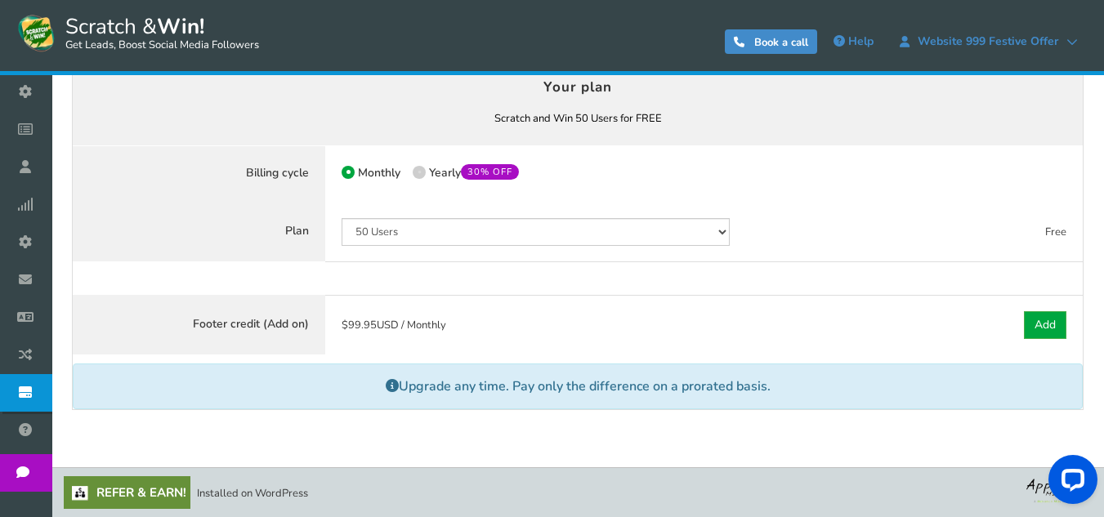
click at [425, 172] on span at bounding box center [419, 172] width 13 height 13
click at [423, 172] on input "50% OFF Limited time offer! Yearly 30% OFF" at bounding box center [418, 174] width 11 height 11
radio input "true"
click at [352, 166] on label "Monthly" at bounding box center [371, 174] width 59 height 16
click at [352, 169] on input "Monthly" at bounding box center [347, 174] width 11 height 11
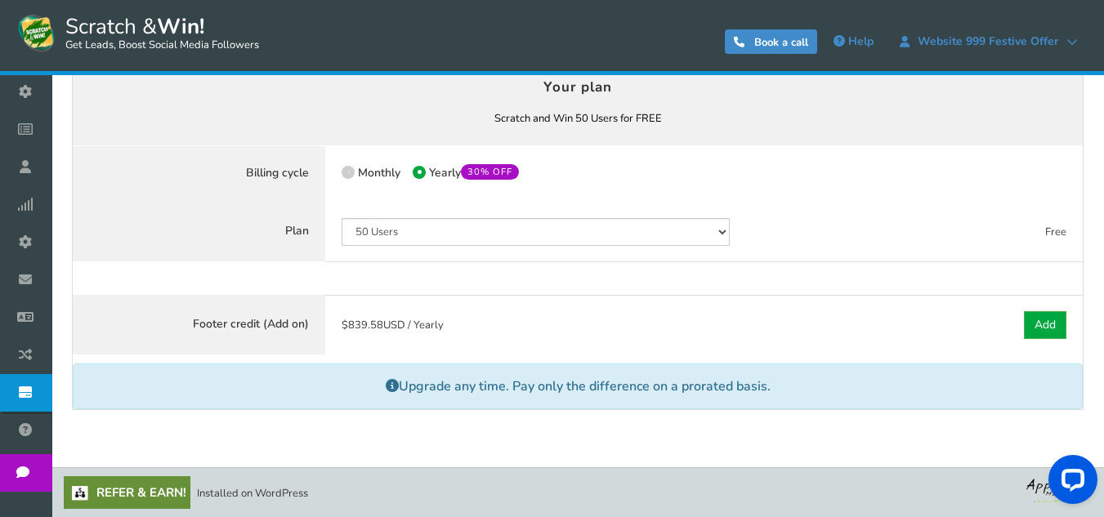
radio input "true"
click at [352, 166] on label "Monthly" at bounding box center [371, 174] width 59 height 16
click at [352, 169] on input "Monthly" at bounding box center [347, 174] width 11 height 11
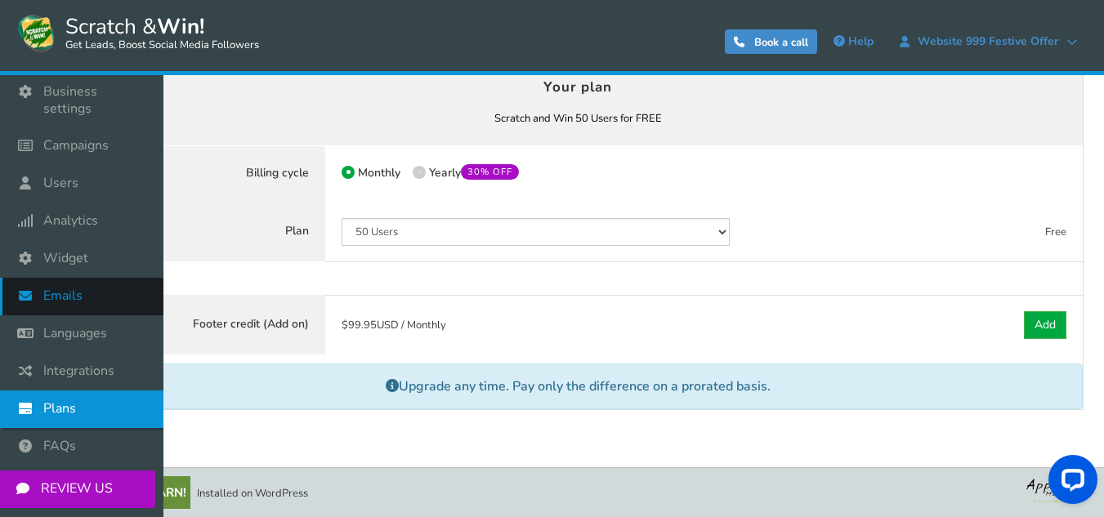
click at [78, 262] on ul "Business settings Campaigns Users Analytics Themes Unsubscribers Widget Emails …" at bounding box center [81, 291] width 163 height 435
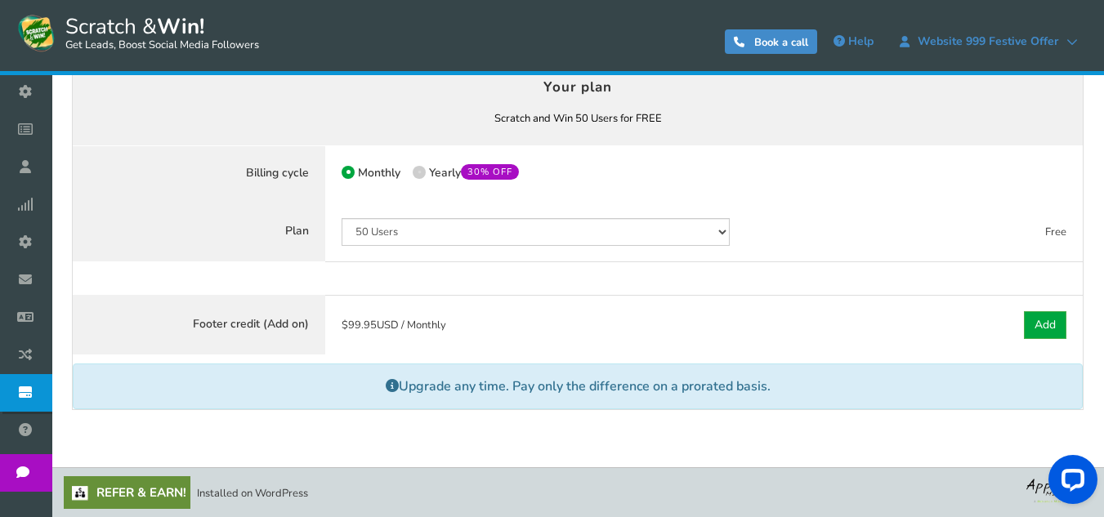
click at [60, 262] on link "Emails" at bounding box center [30, 281] width 60 height 38
click at [0, 0] on div "● ● ● ● ● ●" at bounding box center [0, 0] width 0 height 0
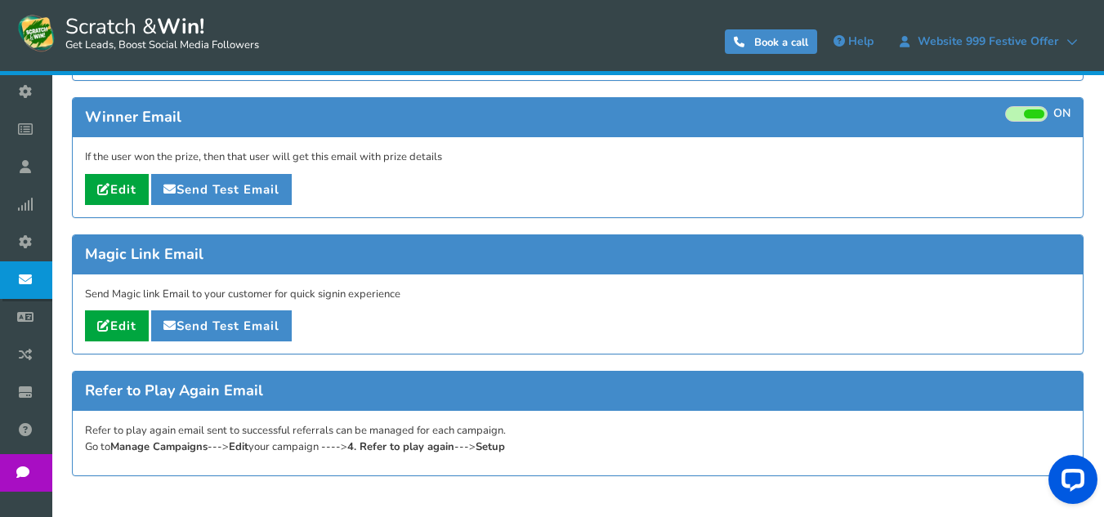
scroll to position [409, 0]
